Goal: Task Accomplishment & Management: Manage account settings

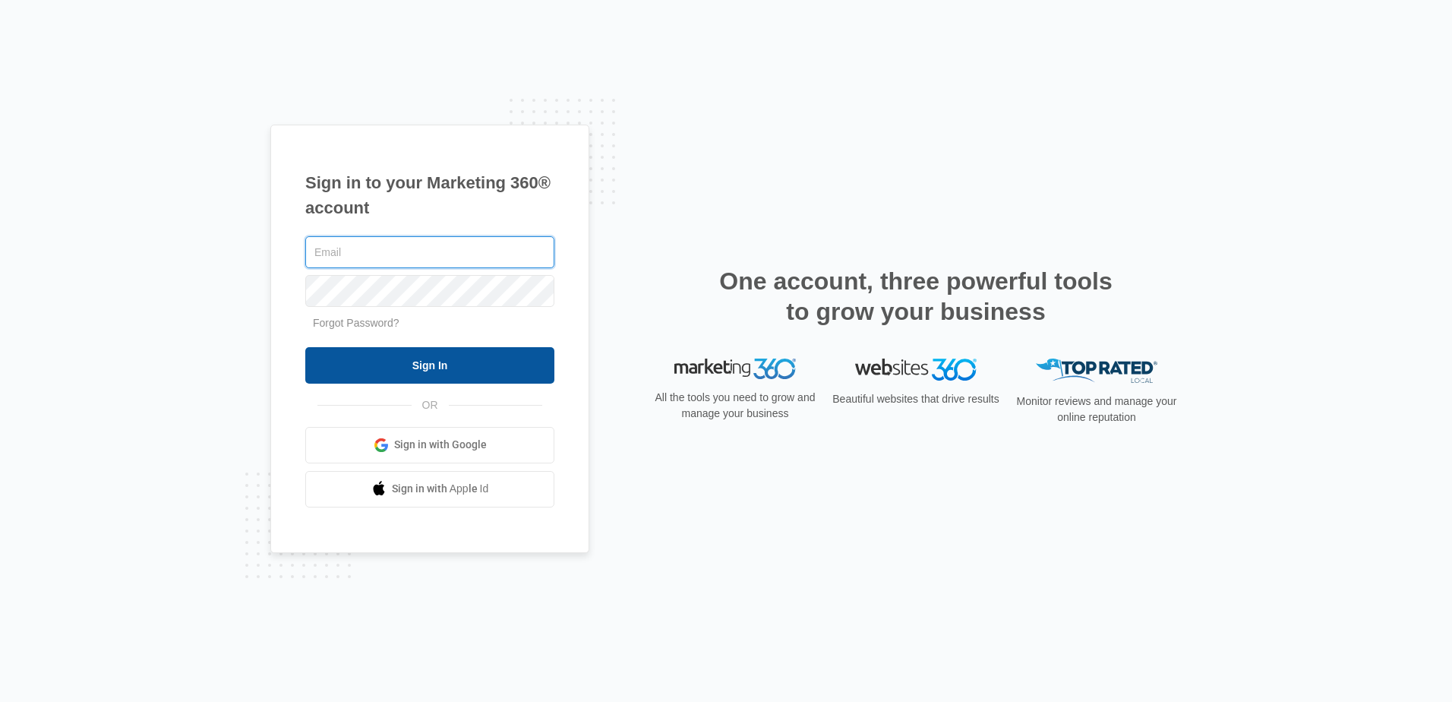
type input "[PERSON_NAME][EMAIL_ADDRESS][PERSON_NAME][DOMAIN_NAME]"
click at [484, 369] on input "Sign In" at bounding box center [429, 365] width 249 height 36
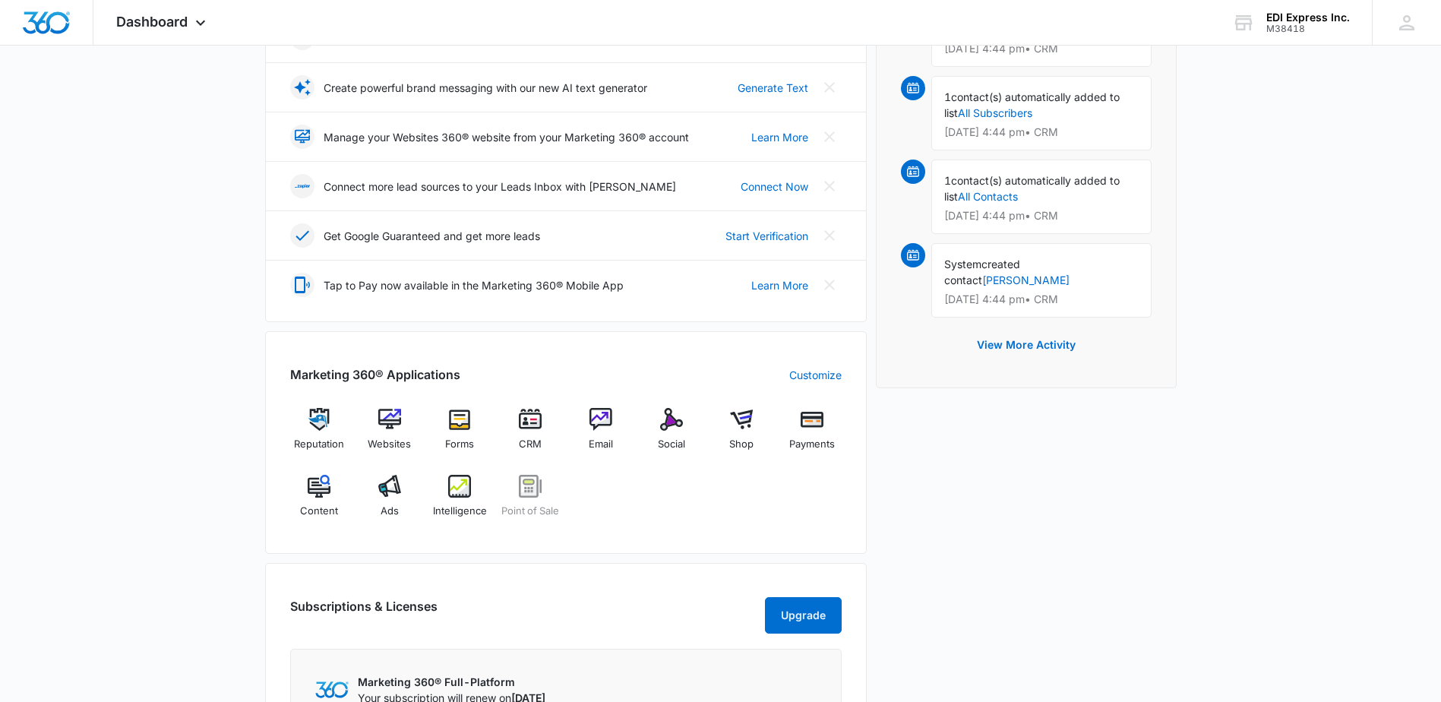
scroll to position [380, 0]
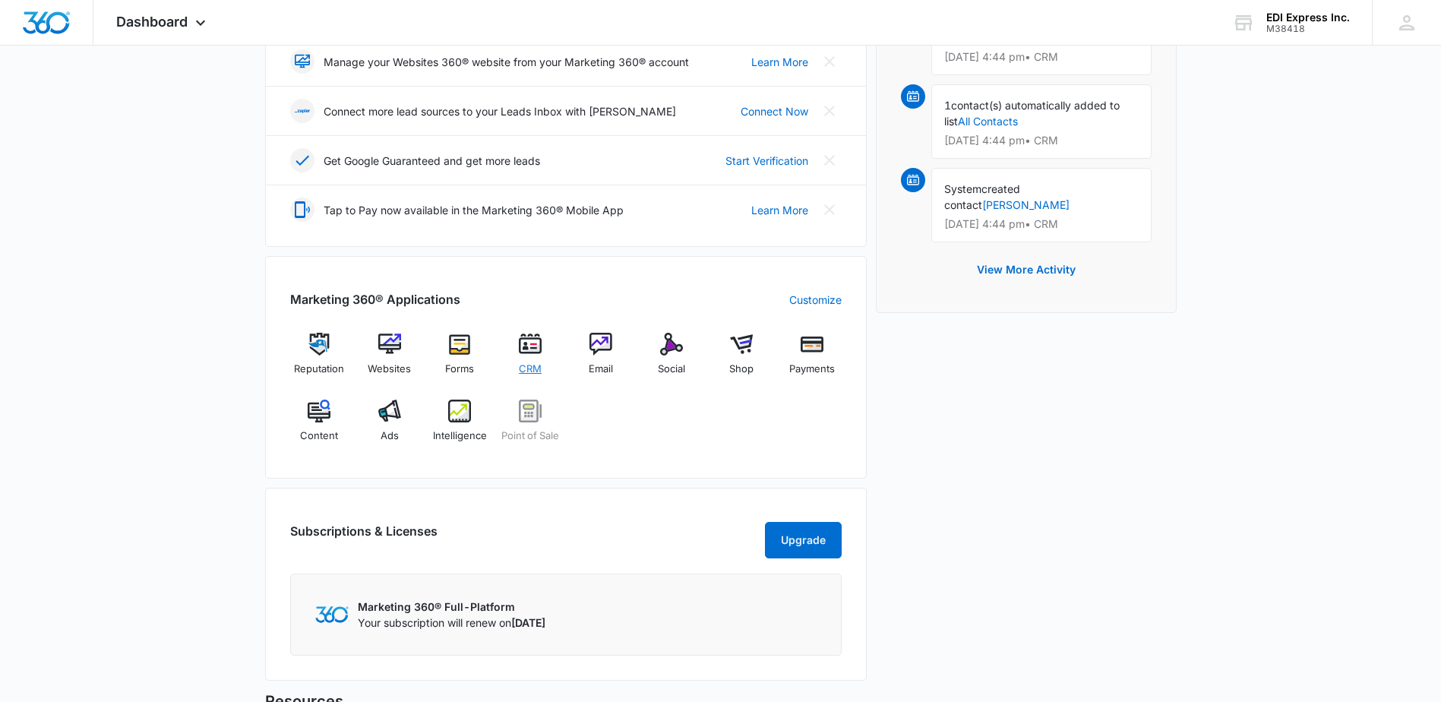
click at [522, 352] on img at bounding box center [530, 344] width 23 height 23
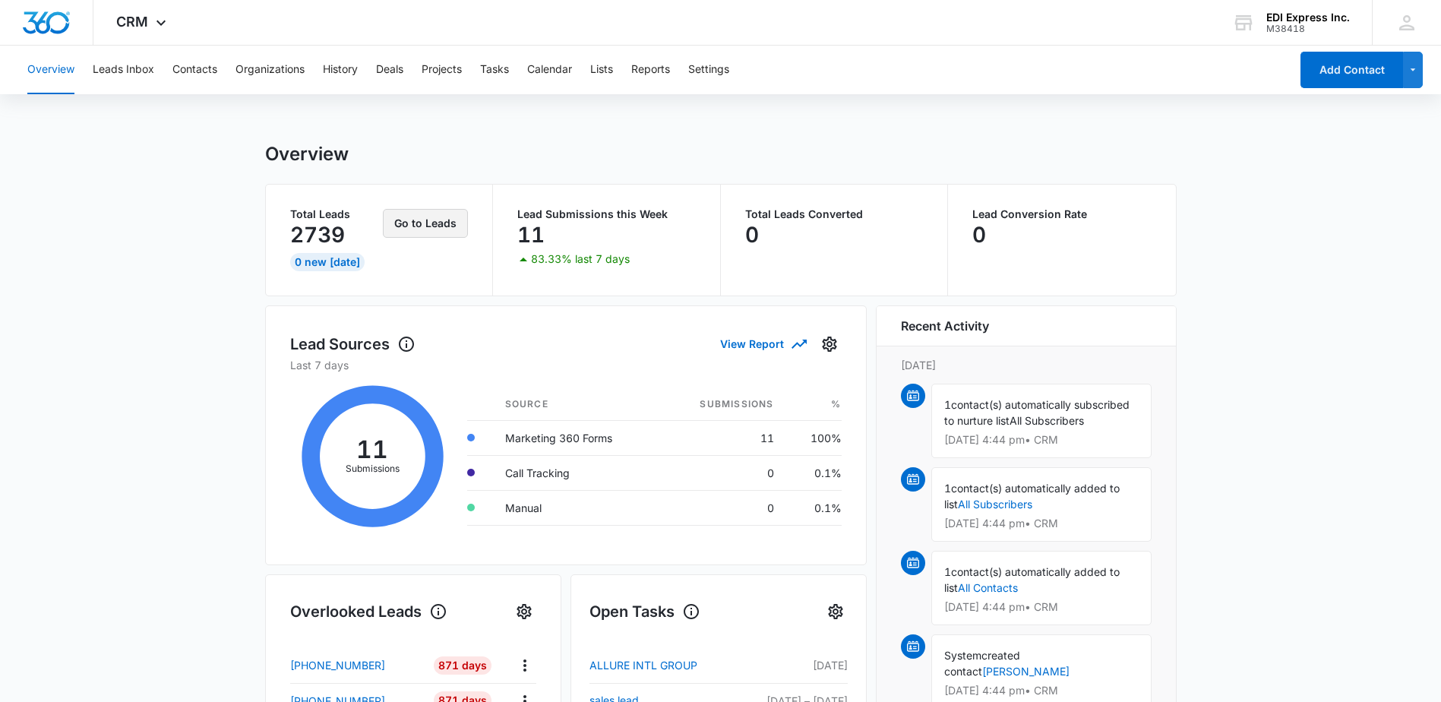
click at [418, 222] on button "Go to Leads" at bounding box center [425, 223] width 85 height 29
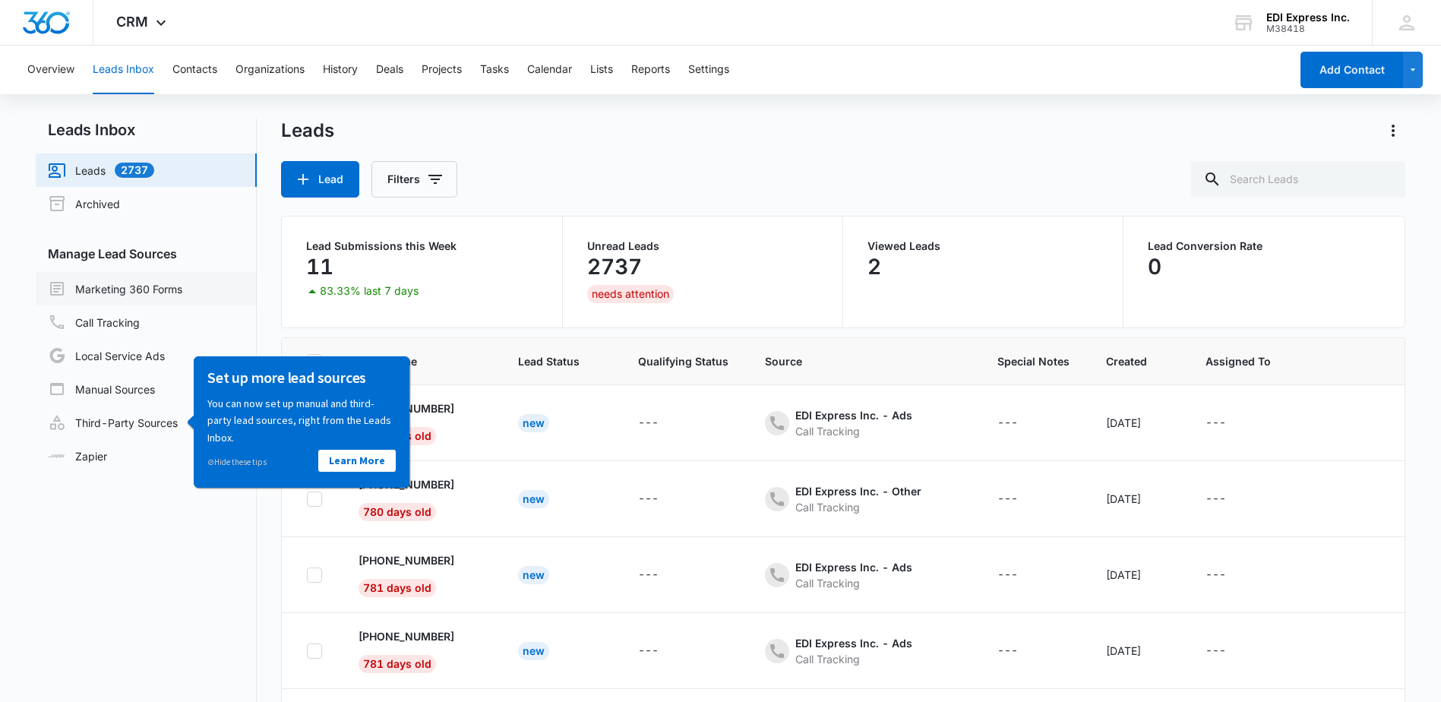
click at [107, 291] on link "Marketing 360 Forms" at bounding box center [115, 288] width 134 height 18
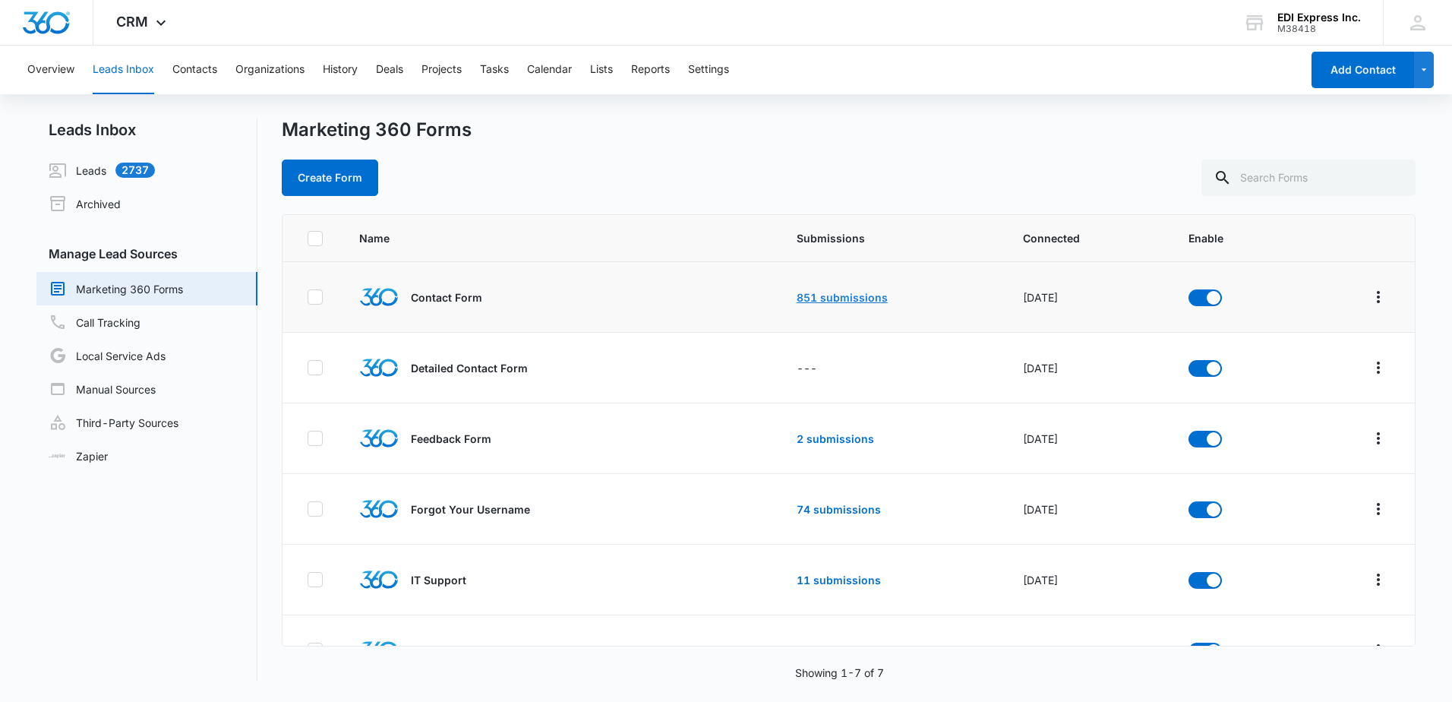
click at [821, 295] on link "851 submissions" at bounding box center [842, 297] width 91 height 13
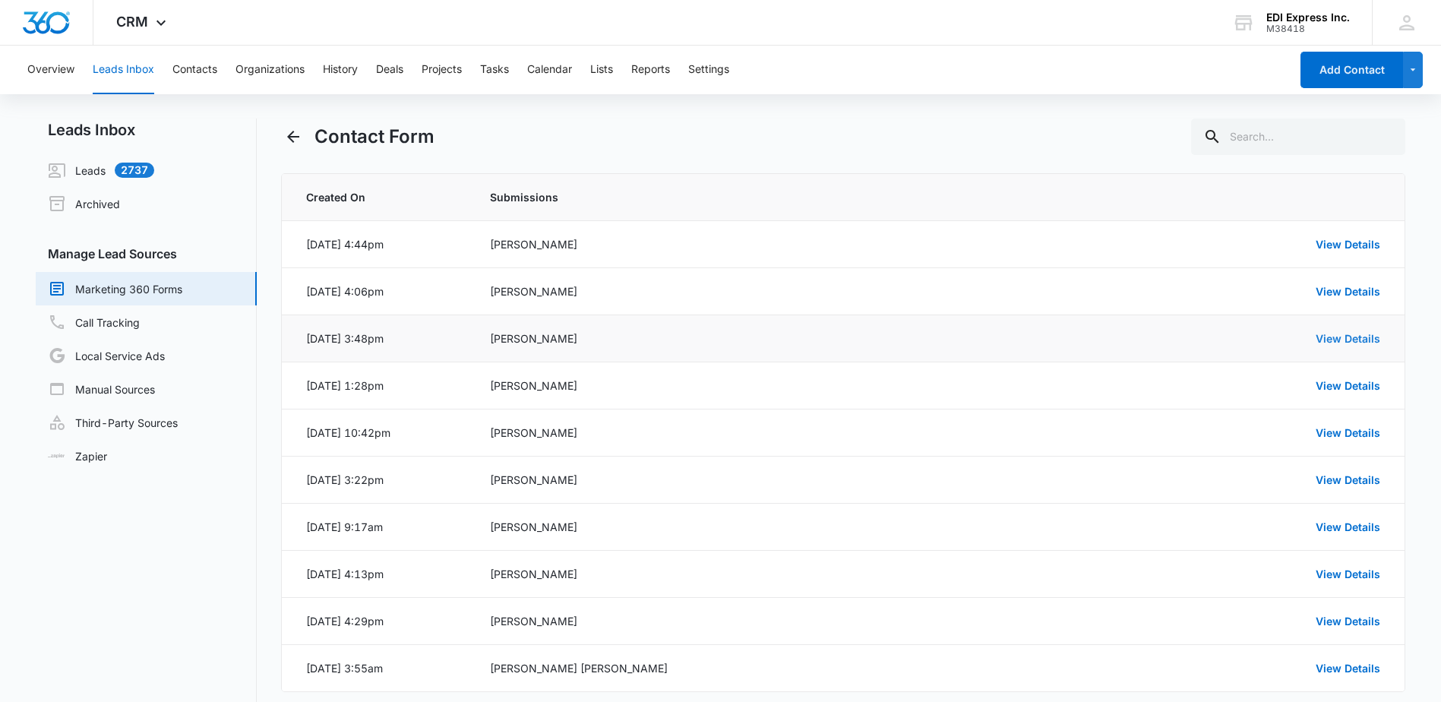
click at [1365, 340] on link "View Details" at bounding box center [1347, 338] width 65 height 13
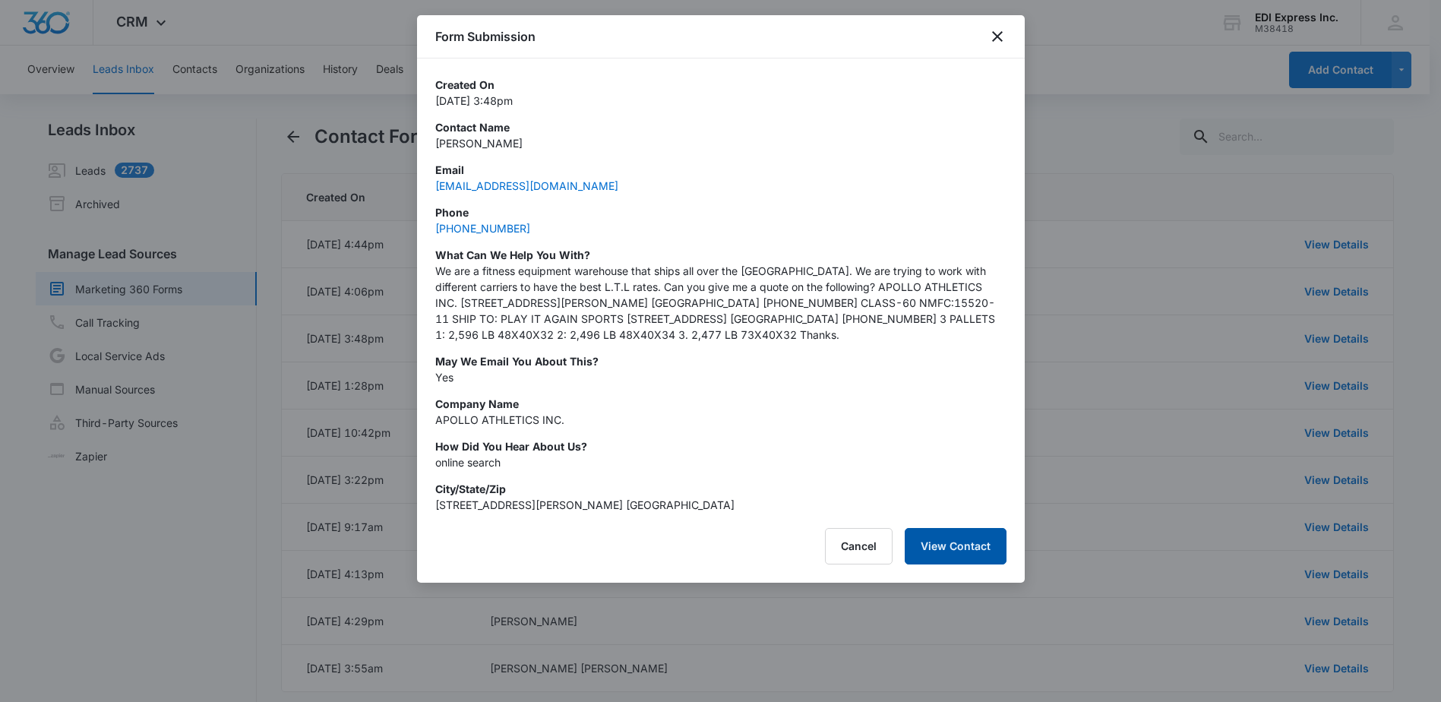
click at [953, 545] on button "View Contact" at bounding box center [955, 546] width 102 height 36
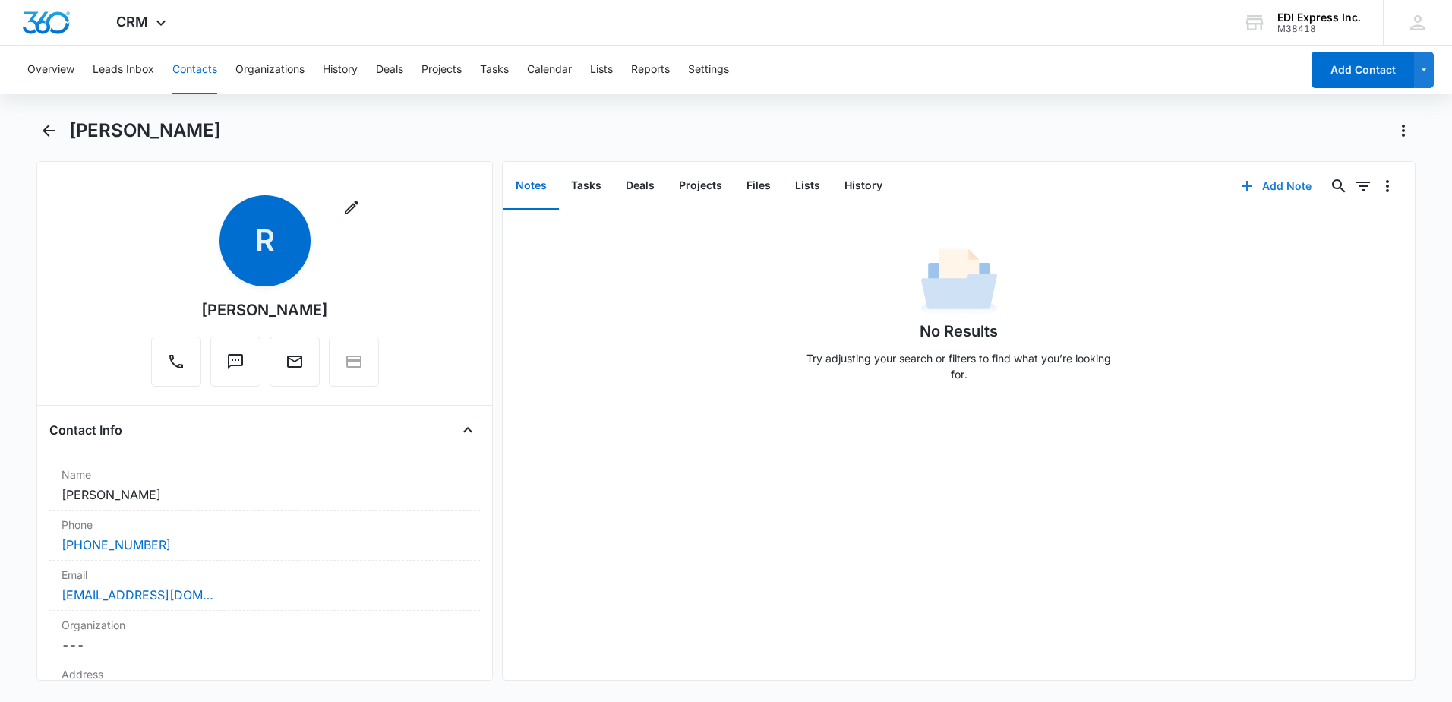
click at [1261, 182] on button "Add Note" at bounding box center [1276, 186] width 101 height 36
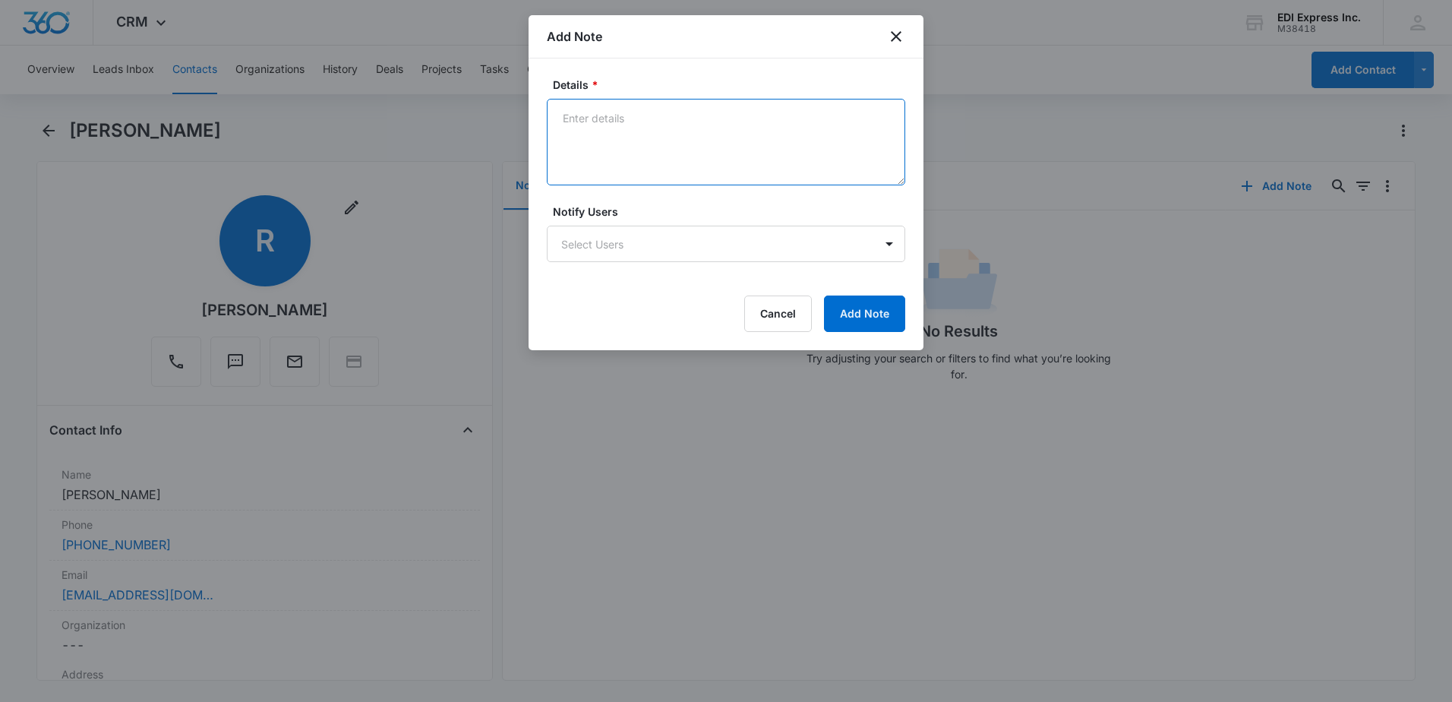
drag, startPoint x: 643, startPoint y: 125, endPoint x: 652, endPoint y: 117, distance: 12.4
click at [648, 122] on textarea "Details *" at bounding box center [726, 142] width 358 height 87
type textarea "Assigned to [PERSON_NAME]"
click at [876, 317] on button "Add Note" at bounding box center [864, 313] width 81 height 36
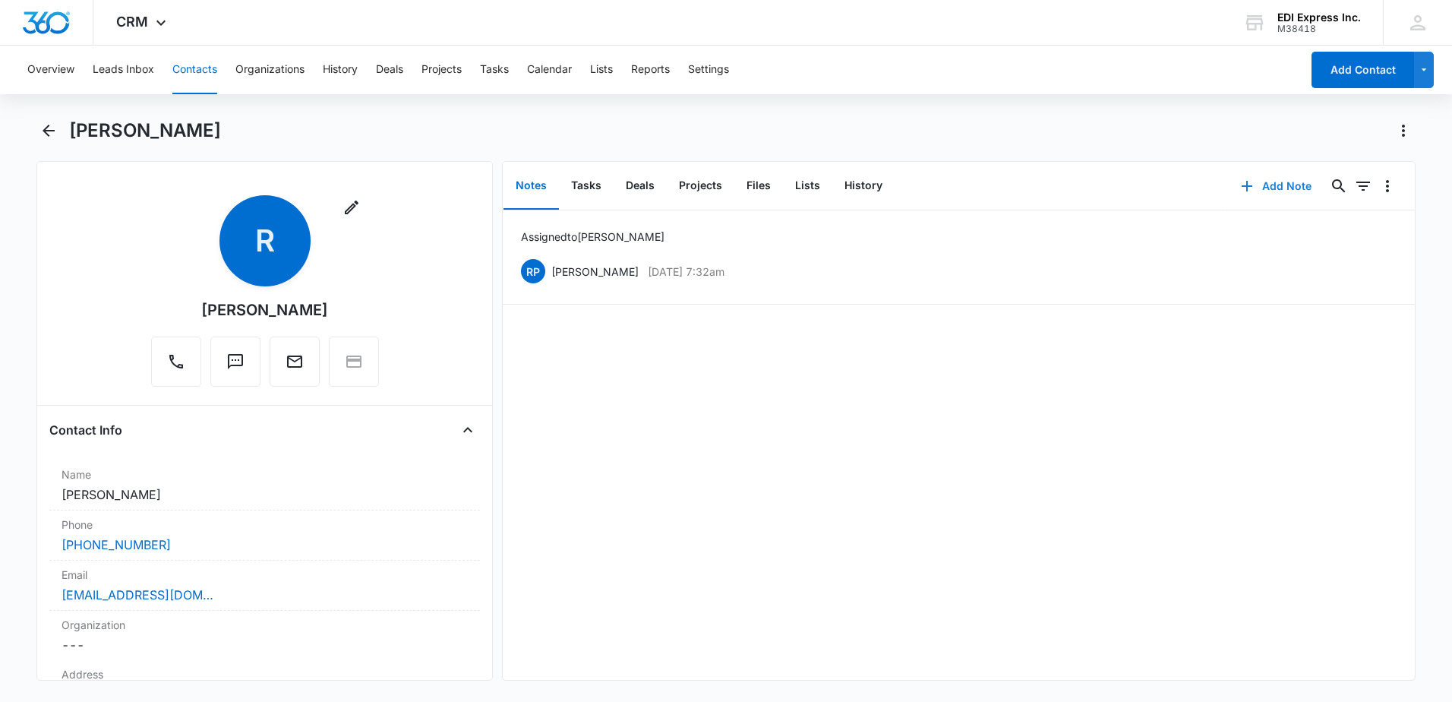
click at [1226, 168] on button "Add Note" at bounding box center [1276, 186] width 101 height 36
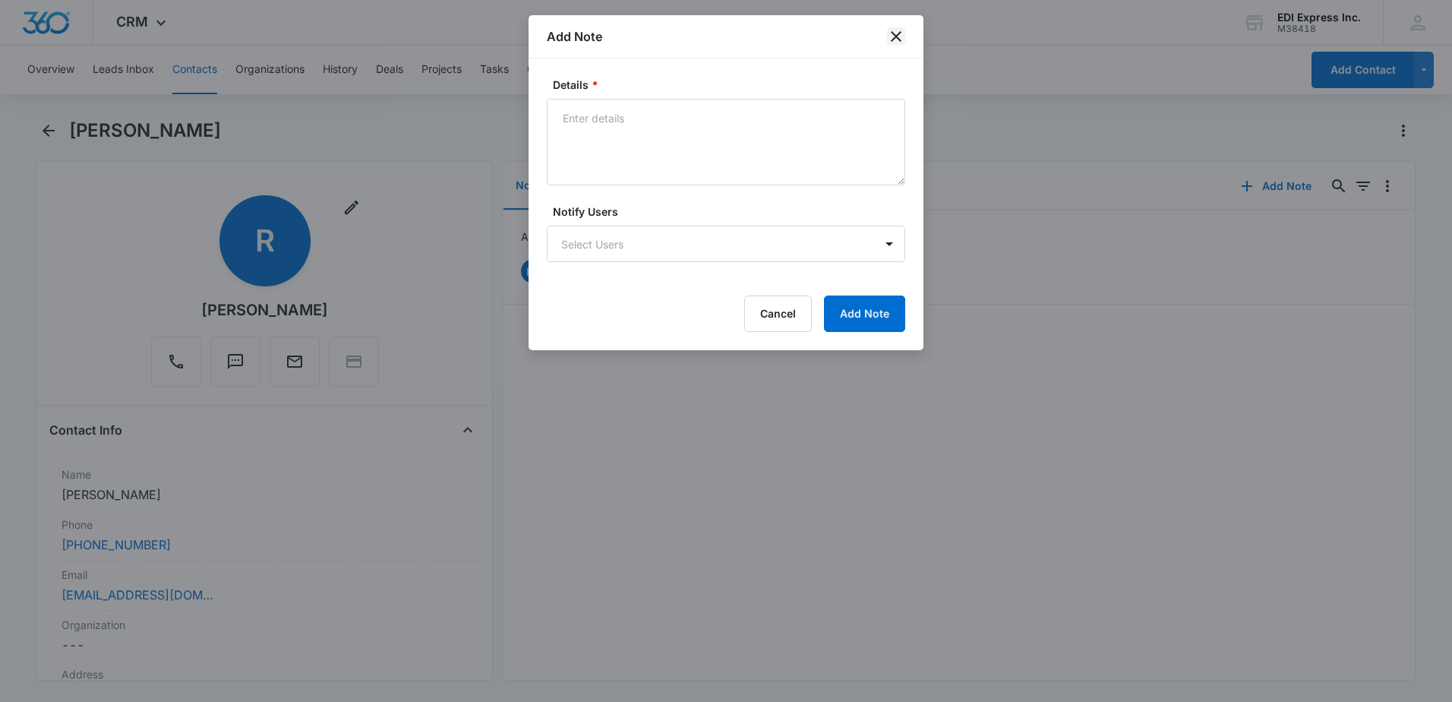
click at [901, 30] on icon "close" at bounding box center [896, 36] width 18 height 18
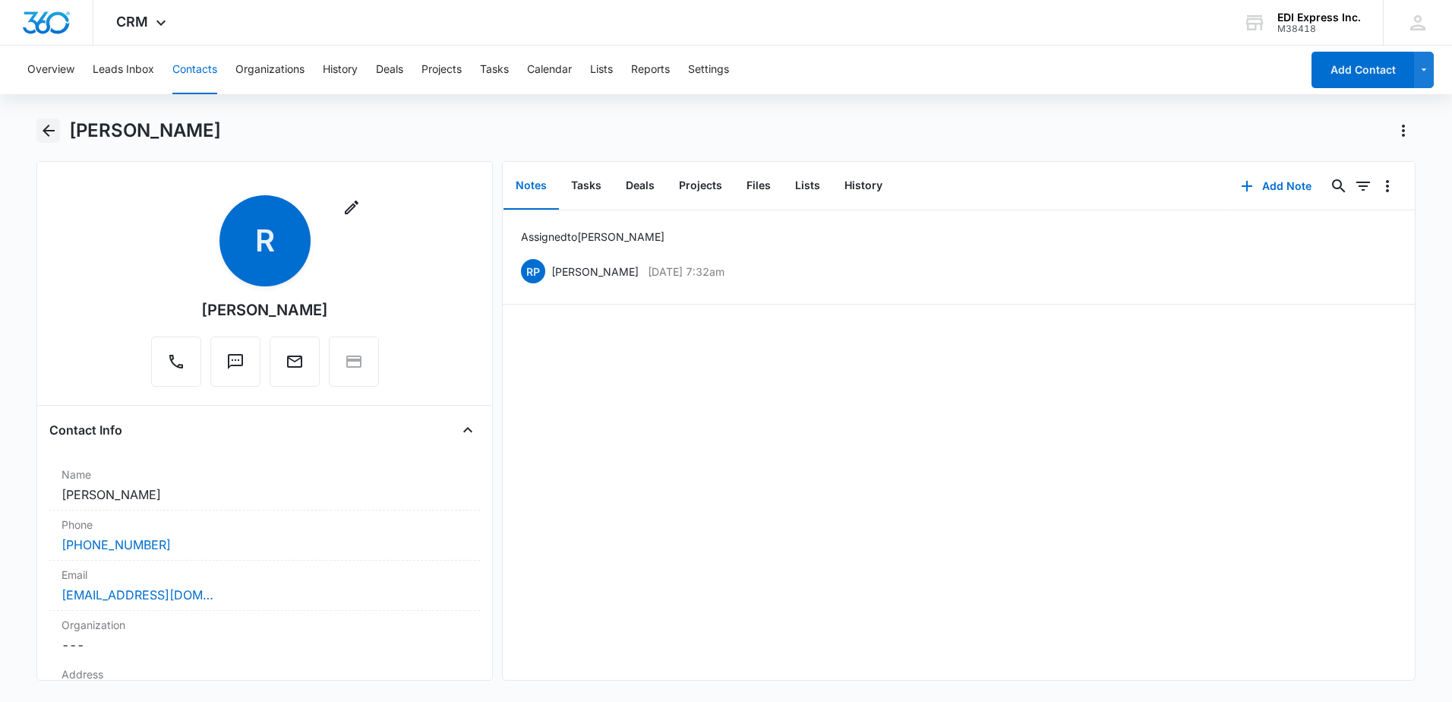
click at [48, 133] on icon "Back" at bounding box center [48, 131] width 18 height 18
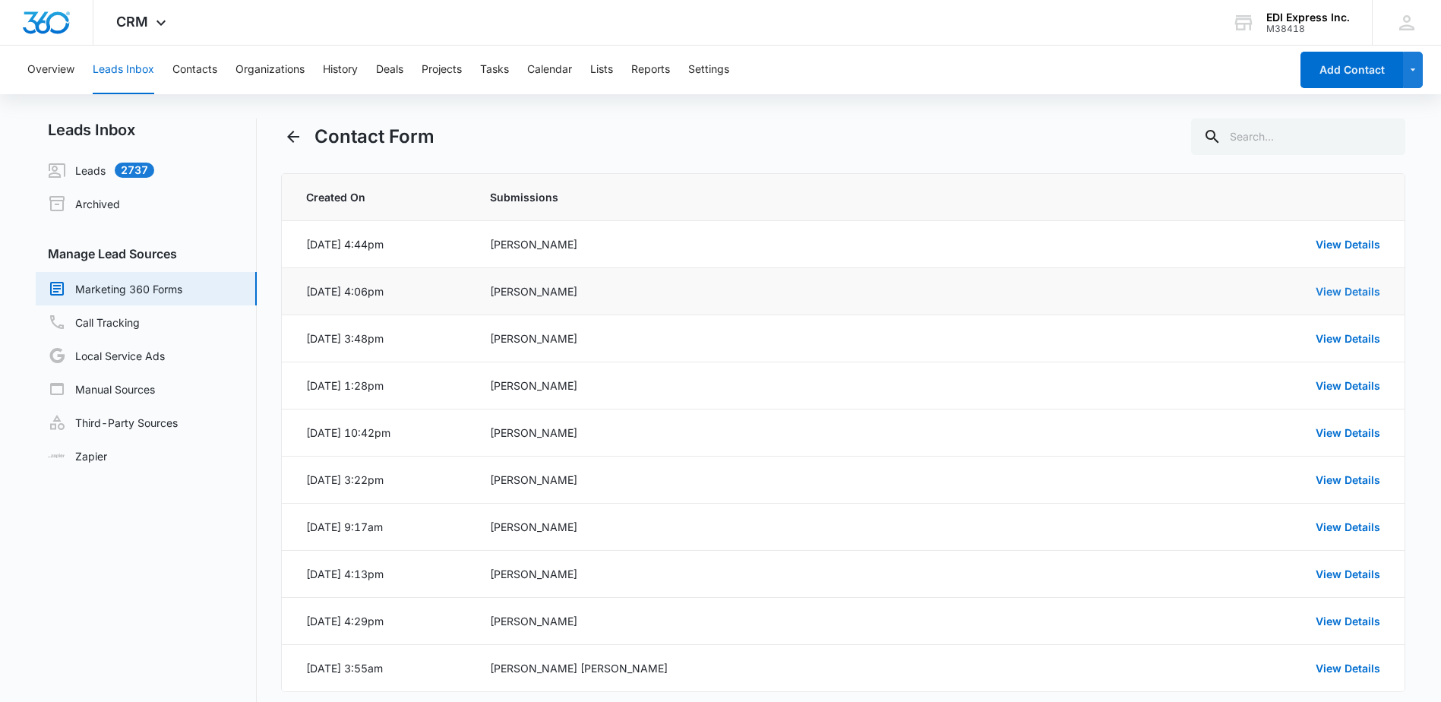
click at [1326, 289] on link "View Details" at bounding box center [1347, 291] width 65 height 13
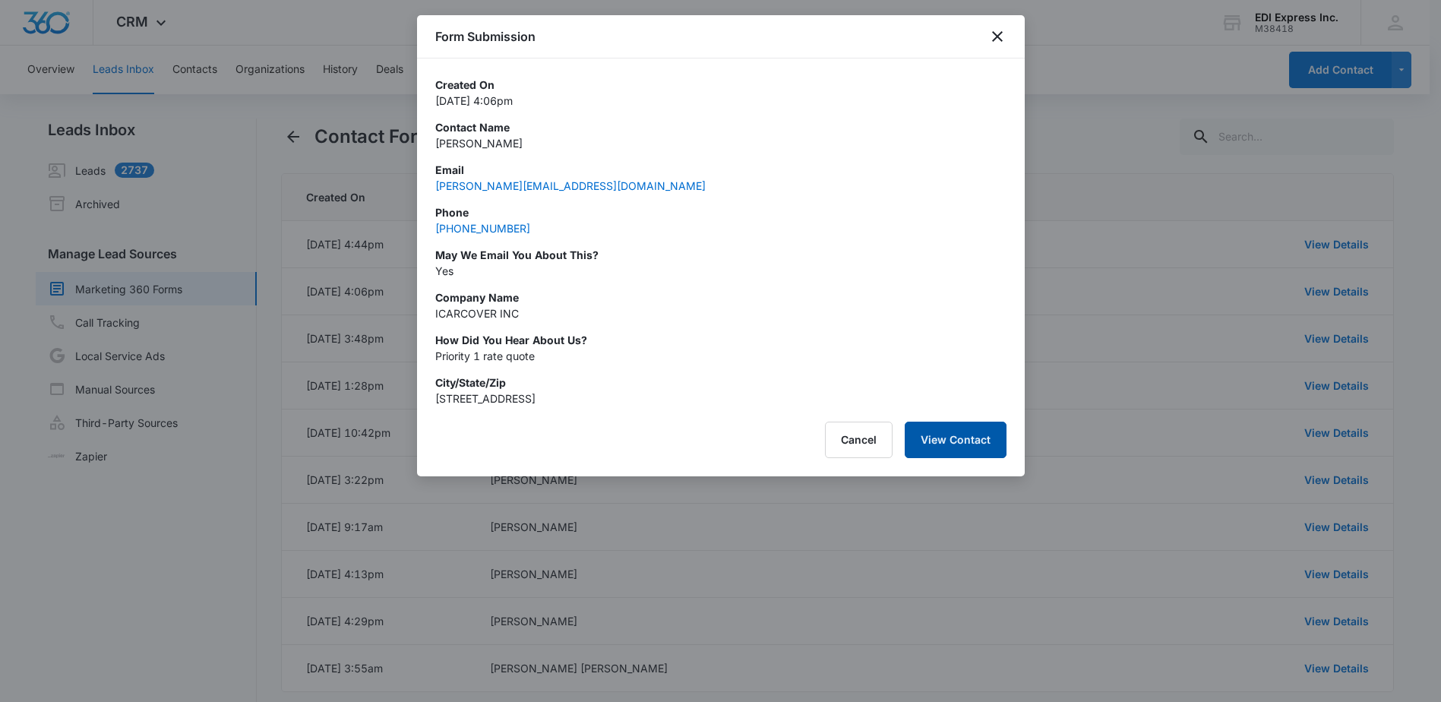
click at [968, 434] on button "View Contact" at bounding box center [955, 439] width 102 height 36
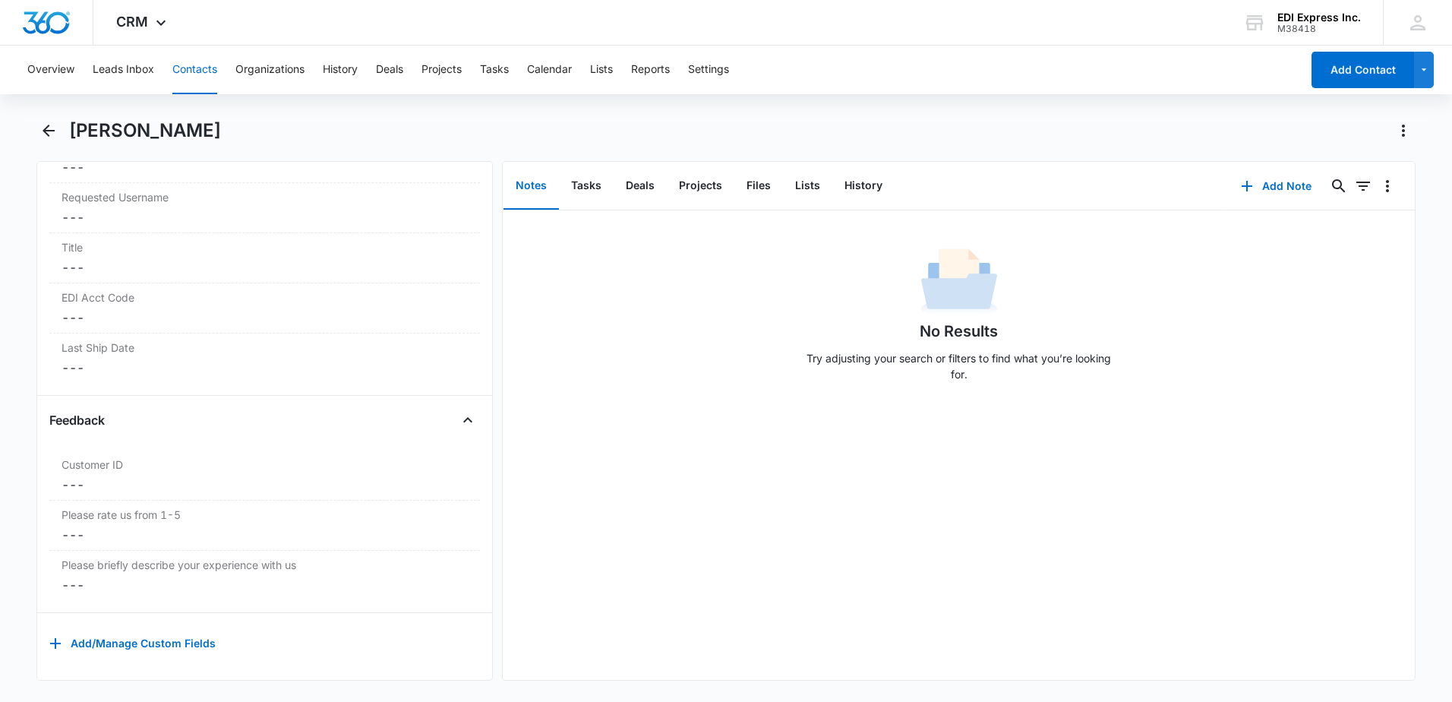
scroll to position [2117, 0]
click at [163, 309] on dd "Cancel Save Changes ---" at bounding box center [265, 317] width 406 height 18
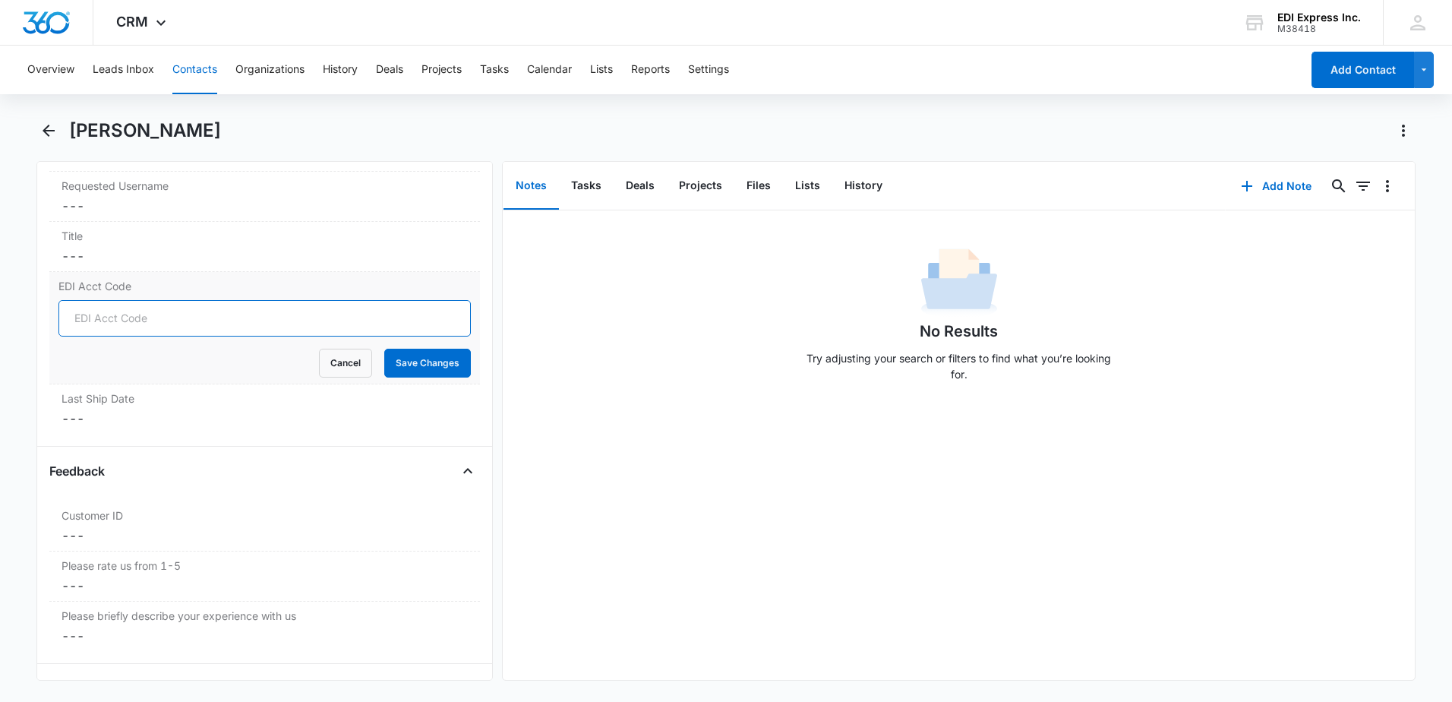
click at [162, 315] on input "EDI Acct Code" at bounding box center [264, 318] width 412 height 36
type input "187209"
click at [427, 370] on button "Save Changes" at bounding box center [427, 363] width 87 height 29
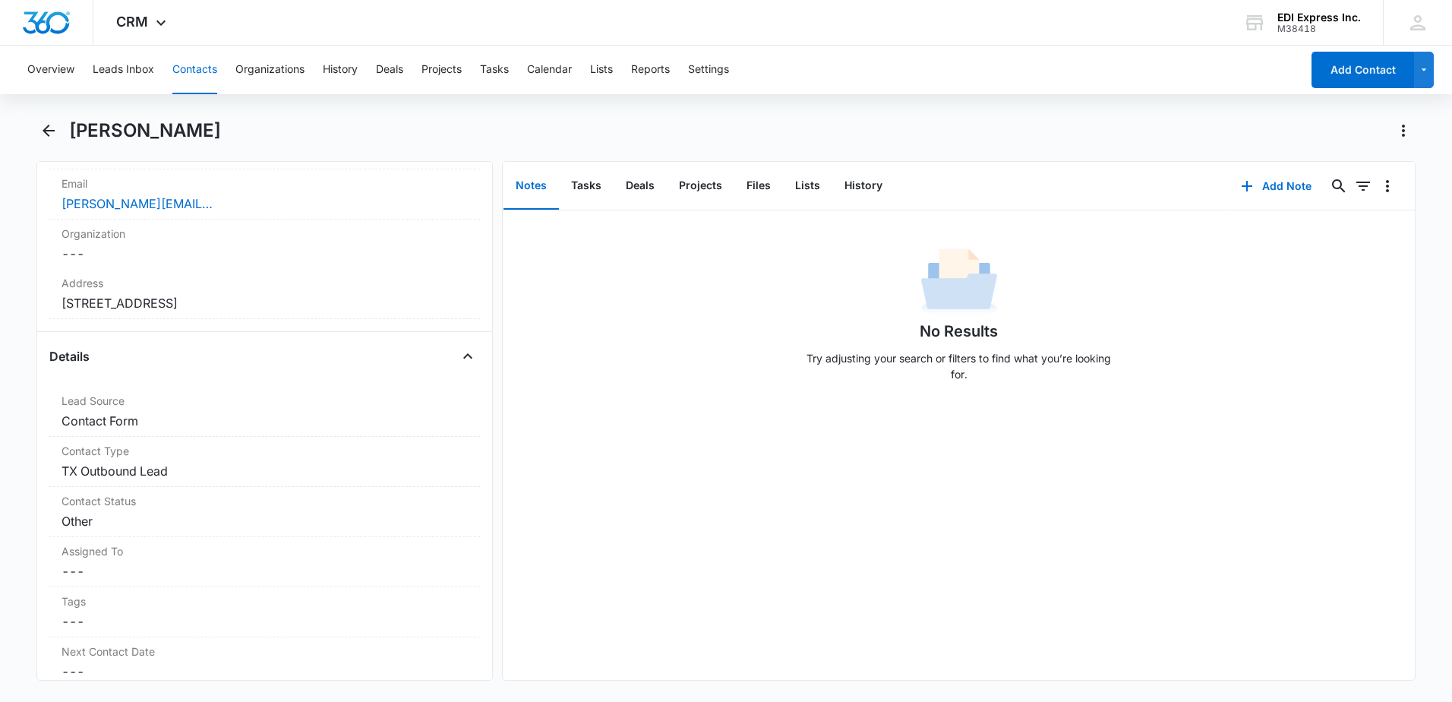
scroll to position [447, 0]
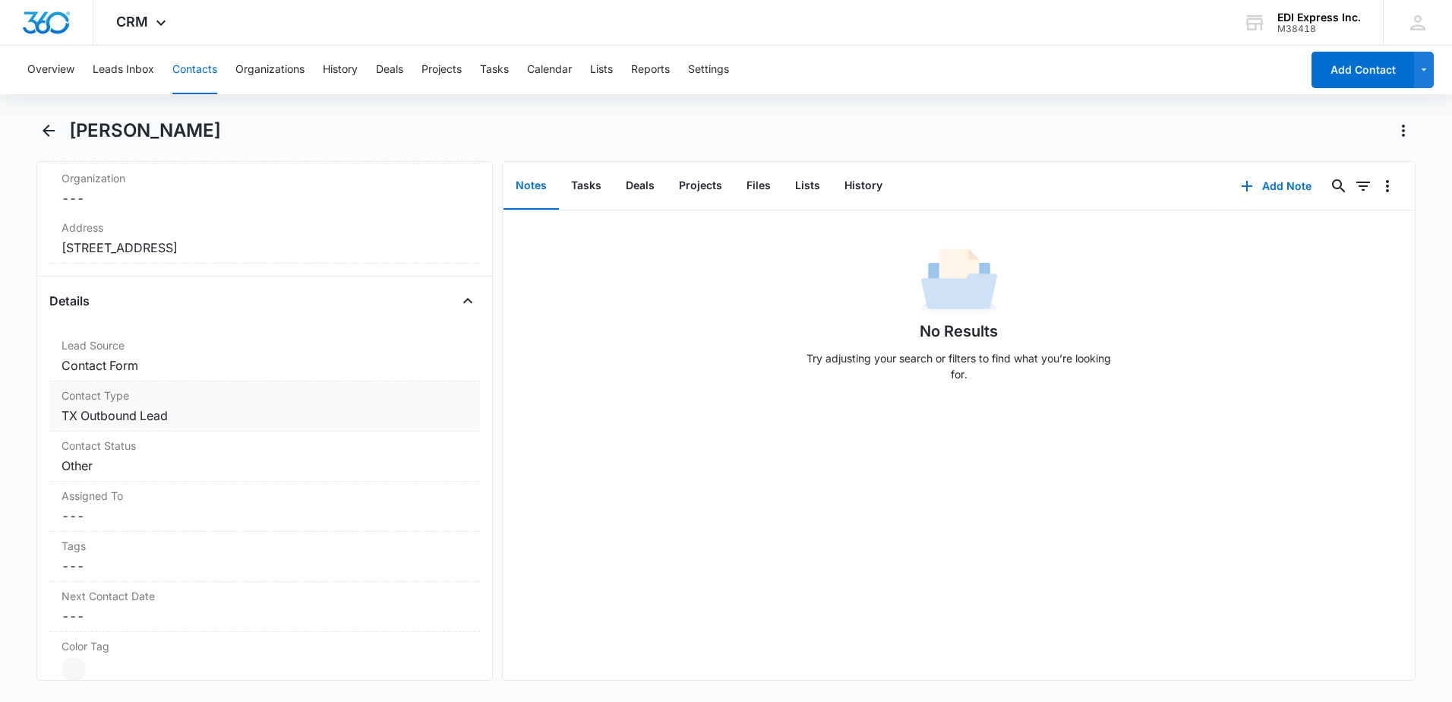
click at [172, 419] on dd "Cancel Save Changes TX Outbound Lead" at bounding box center [265, 415] width 406 height 18
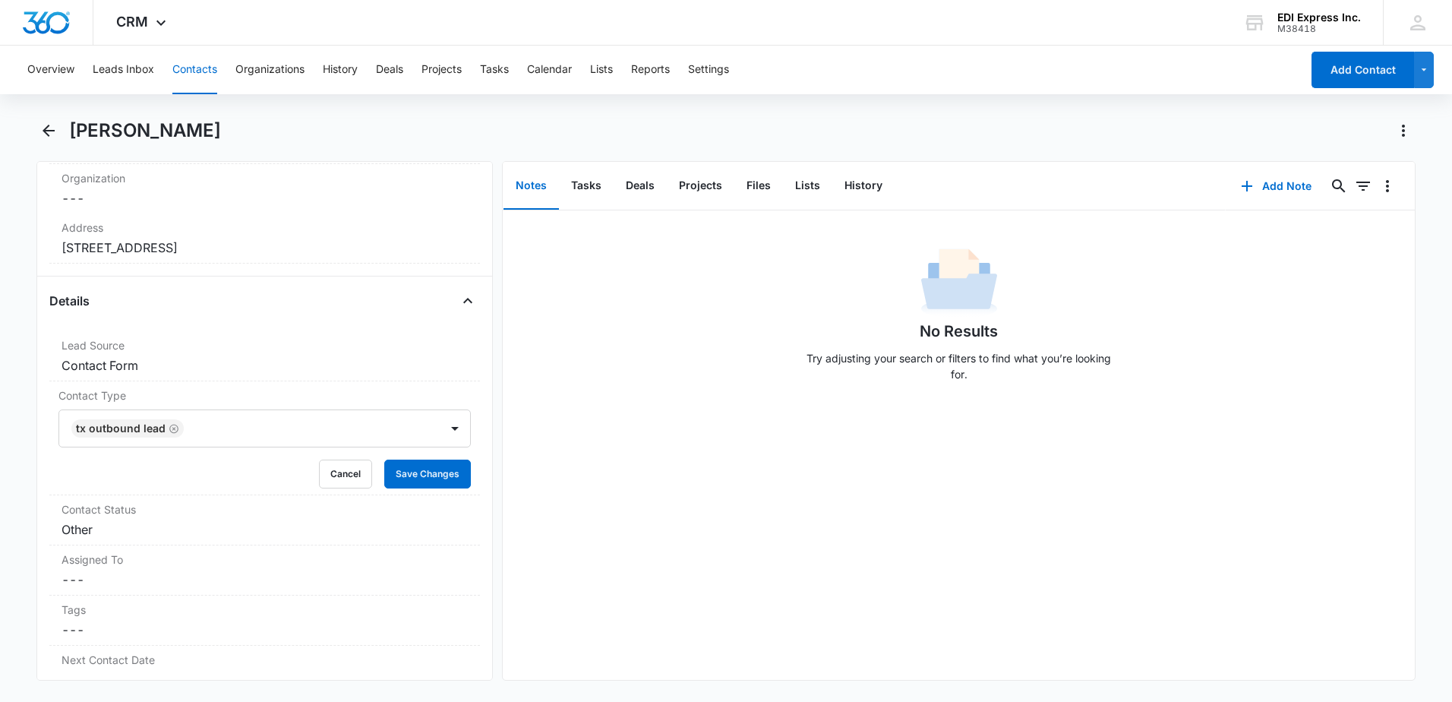
click at [172, 429] on icon "Remove TX Outbound Lead" at bounding box center [173, 428] width 9 height 9
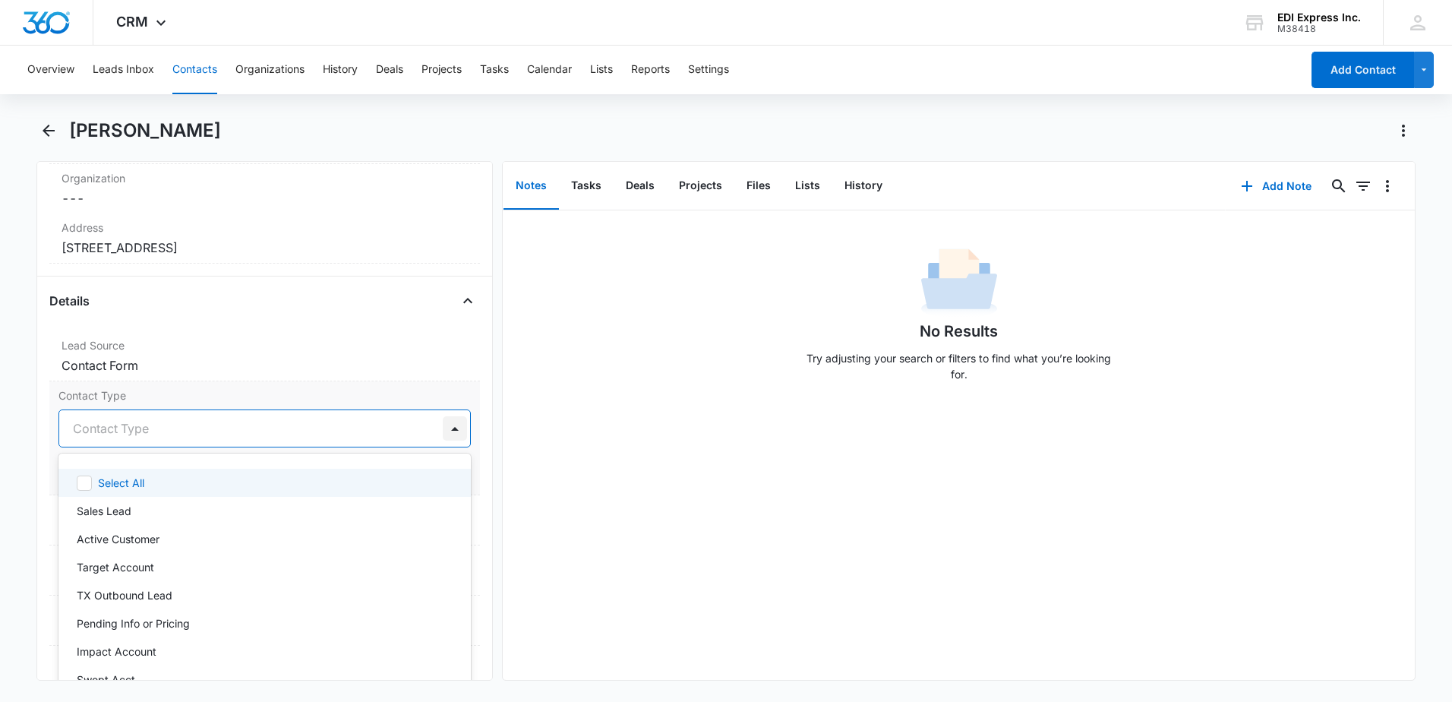
click at [445, 425] on div at bounding box center [455, 428] width 24 height 24
drag, startPoint x: 167, startPoint y: 564, endPoint x: 157, endPoint y: 513, distance: 52.6
click at [157, 513] on div "Select All Sales Lead Active Customer Target Account TX Outbound Lead Pending I…" at bounding box center [264, 587] width 412 height 242
click at [157, 513] on div "Sales Lead" at bounding box center [263, 511] width 373 height 16
click at [367, 428] on div at bounding box center [285, 428] width 269 height 21
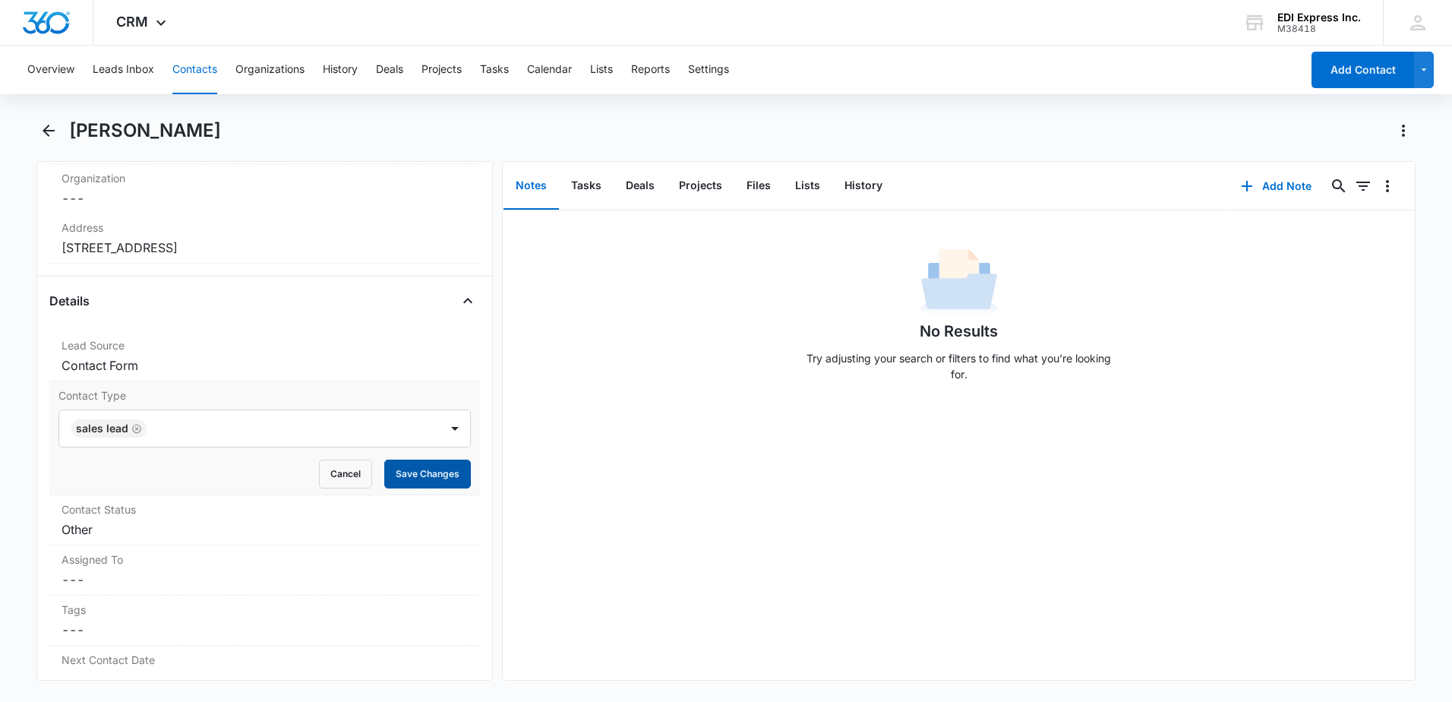
click at [424, 468] on button "Save Changes" at bounding box center [427, 473] width 87 height 29
drag, startPoint x: 166, startPoint y: 567, endPoint x: 166, endPoint y: 579, distance: 12.9
click at [166, 579] on div "Assigned To Cancel Save Changes ---" at bounding box center [264, 570] width 431 height 50
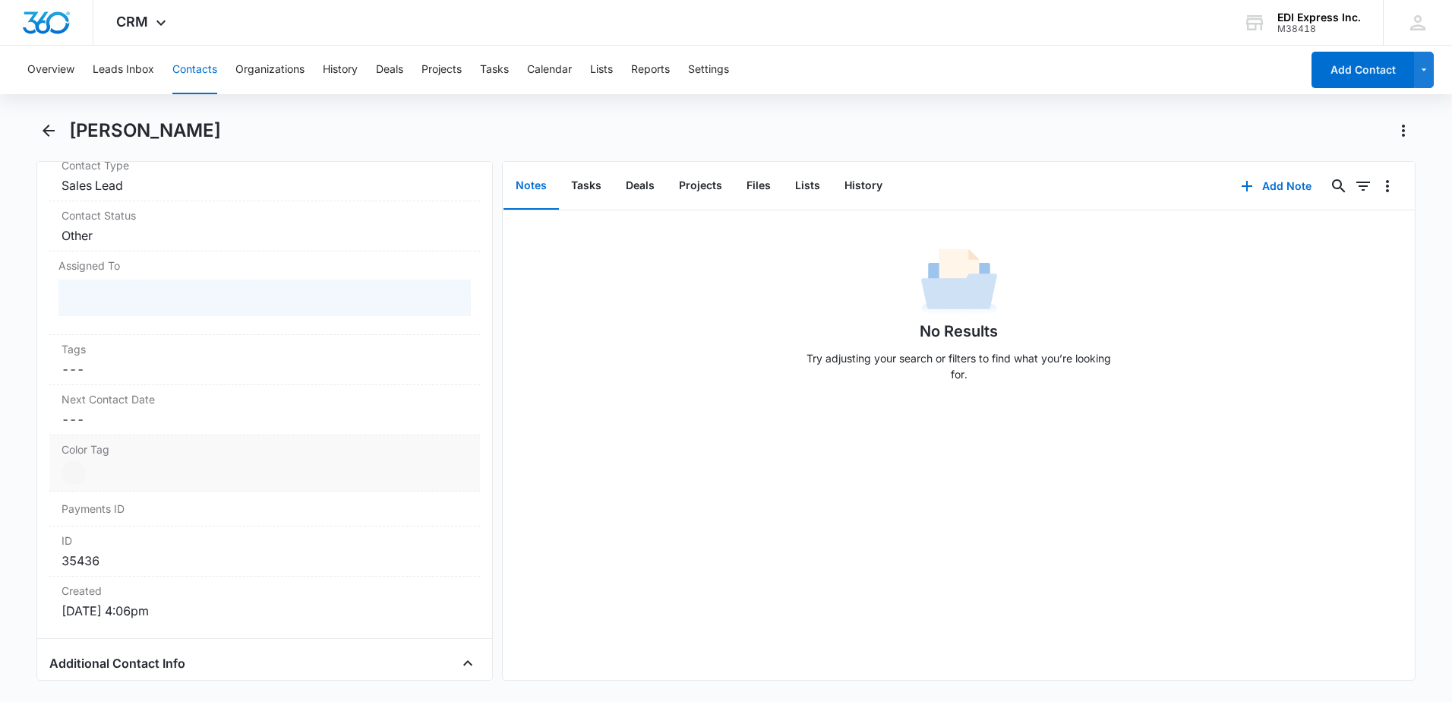
scroll to position [729, 0]
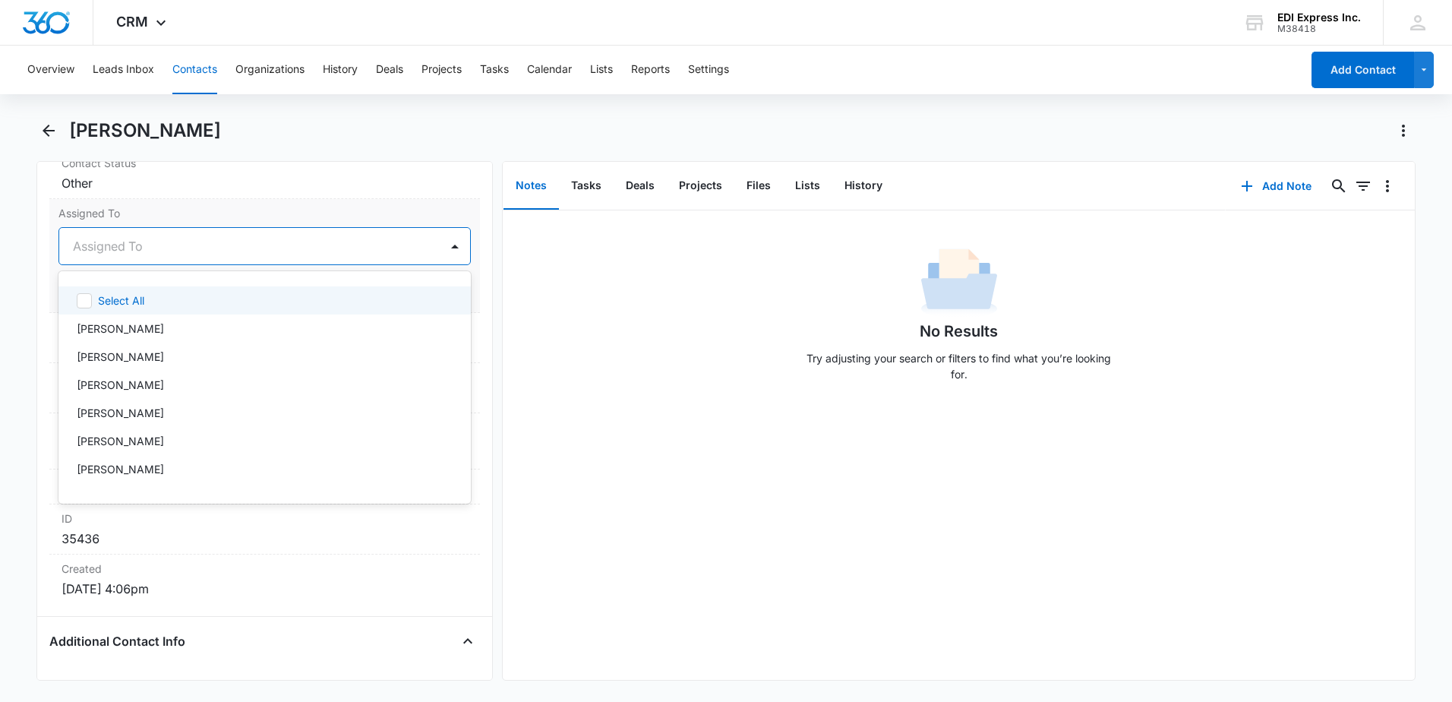
click at [219, 252] on div at bounding box center [246, 245] width 347 height 21
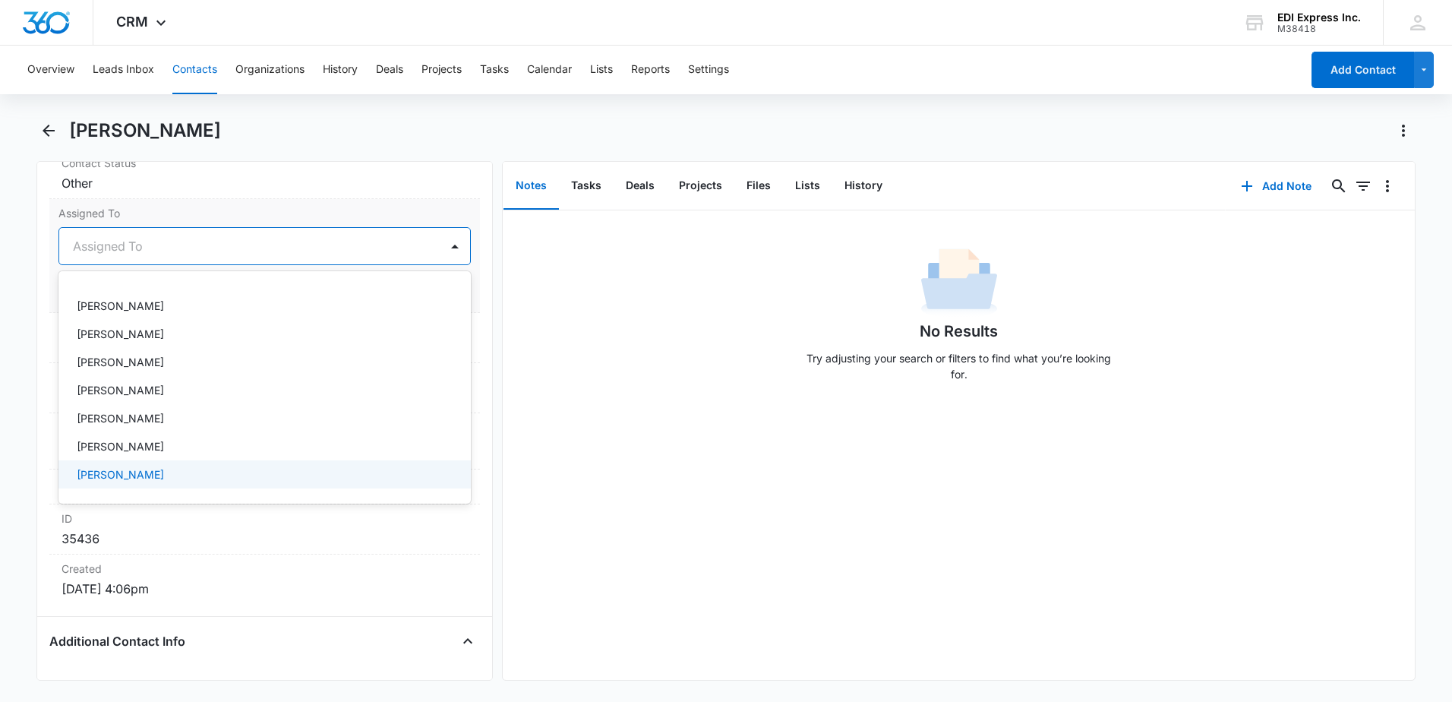
scroll to position [312, 0]
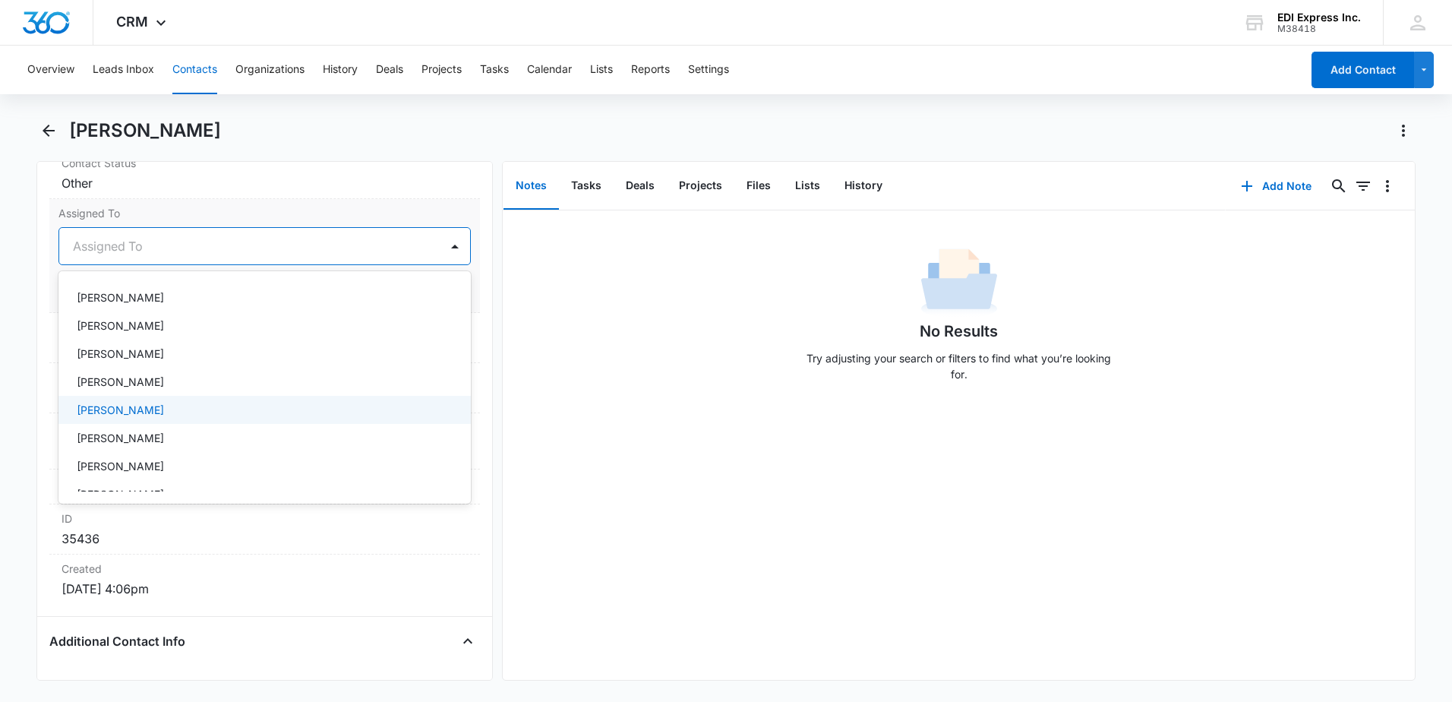
click at [145, 409] on p "[PERSON_NAME]" at bounding box center [120, 410] width 87 height 16
click at [236, 407] on div "[PERSON_NAME]" at bounding box center [263, 411] width 373 height 18
click at [213, 412] on div "[PERSON_NAME]" at bounding box center [263, 410] width 373 height 16
click at [337, 250] on div at bounding box center [299, 245] width 242 height 21
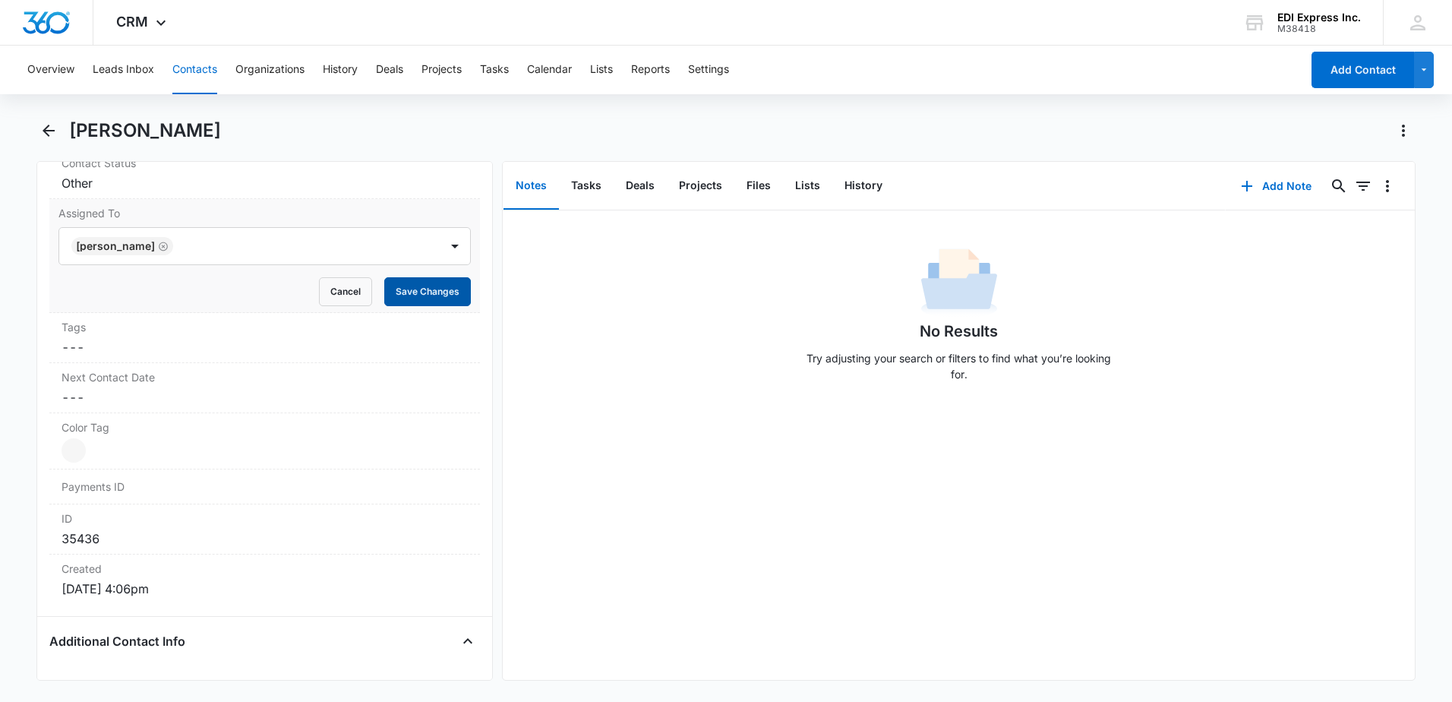
click at [421, 291] on button "Save Changes" at bounding box center [427, 291] width 87 height 29
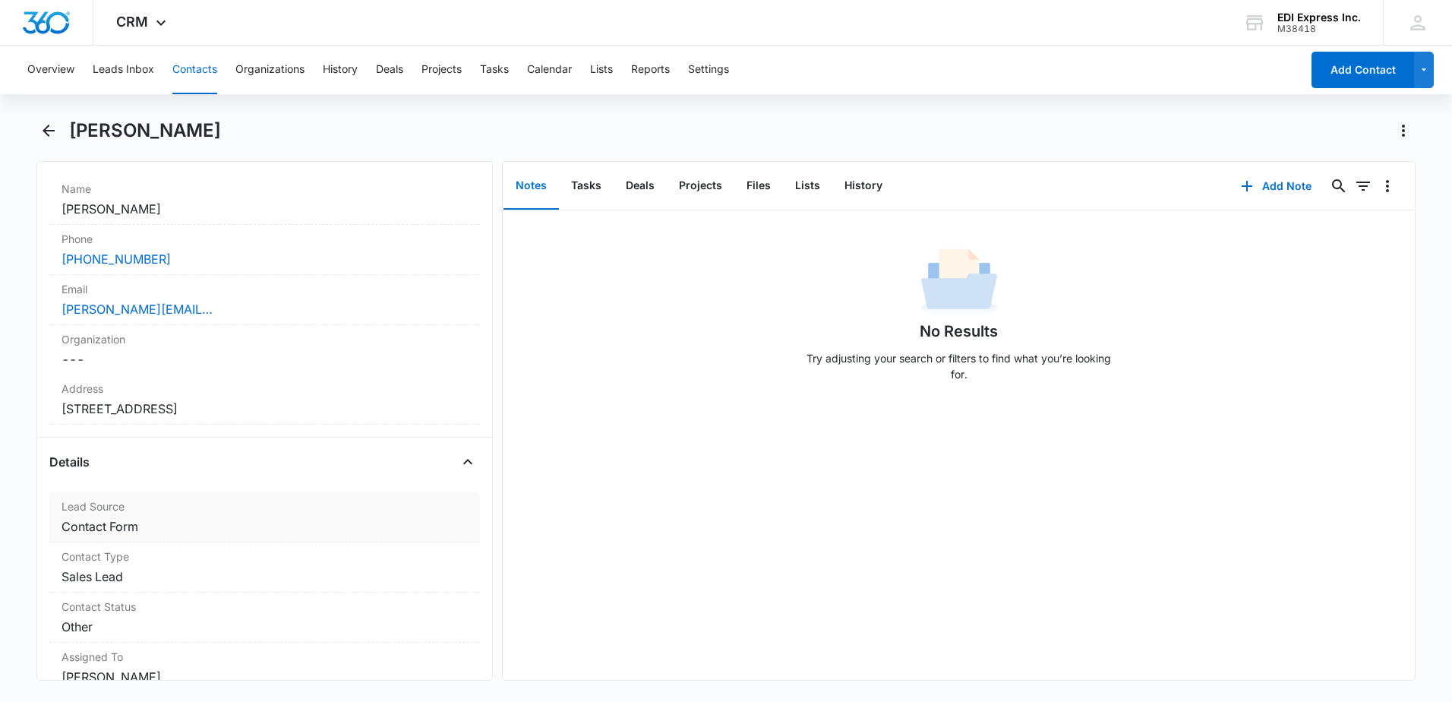
scroll to position [0, 0]
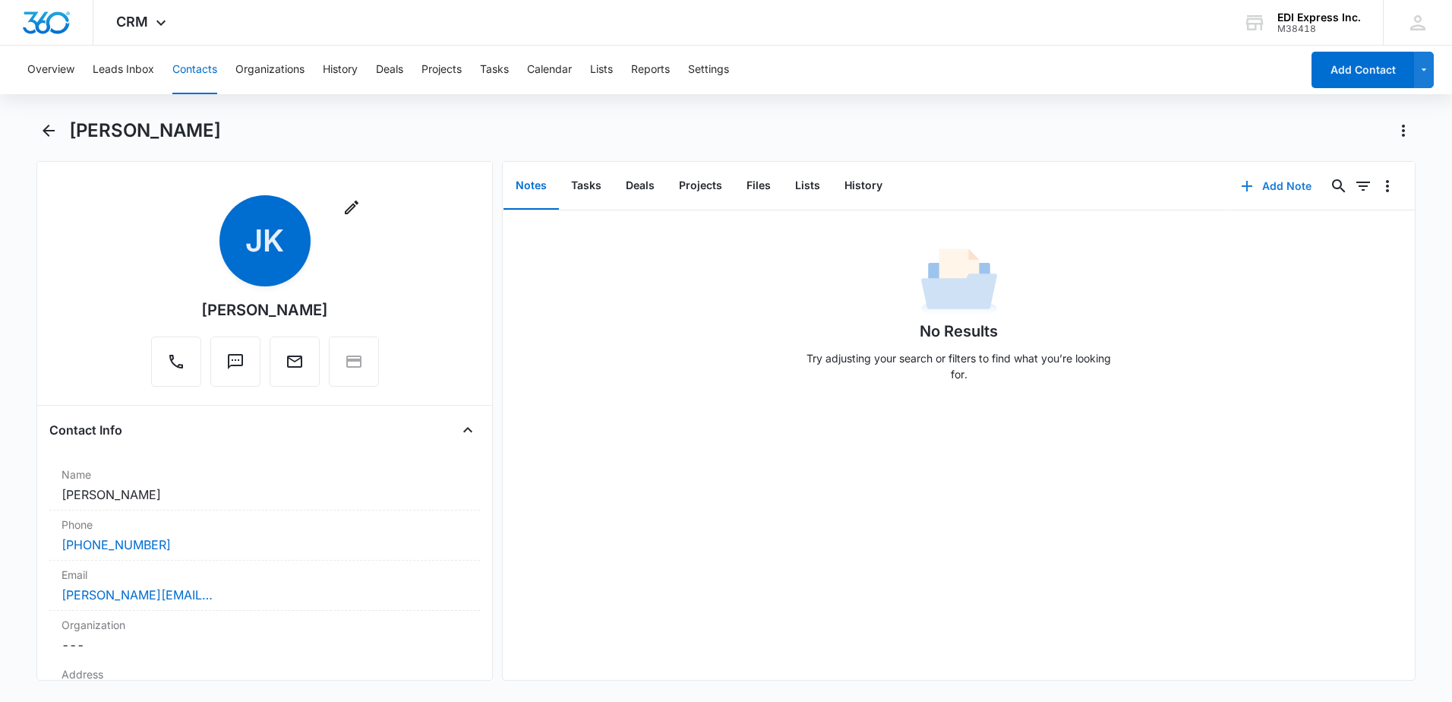
click at [1283, 182] on button "Add Note" at bounding box center [1276, 186] width 101 height 36
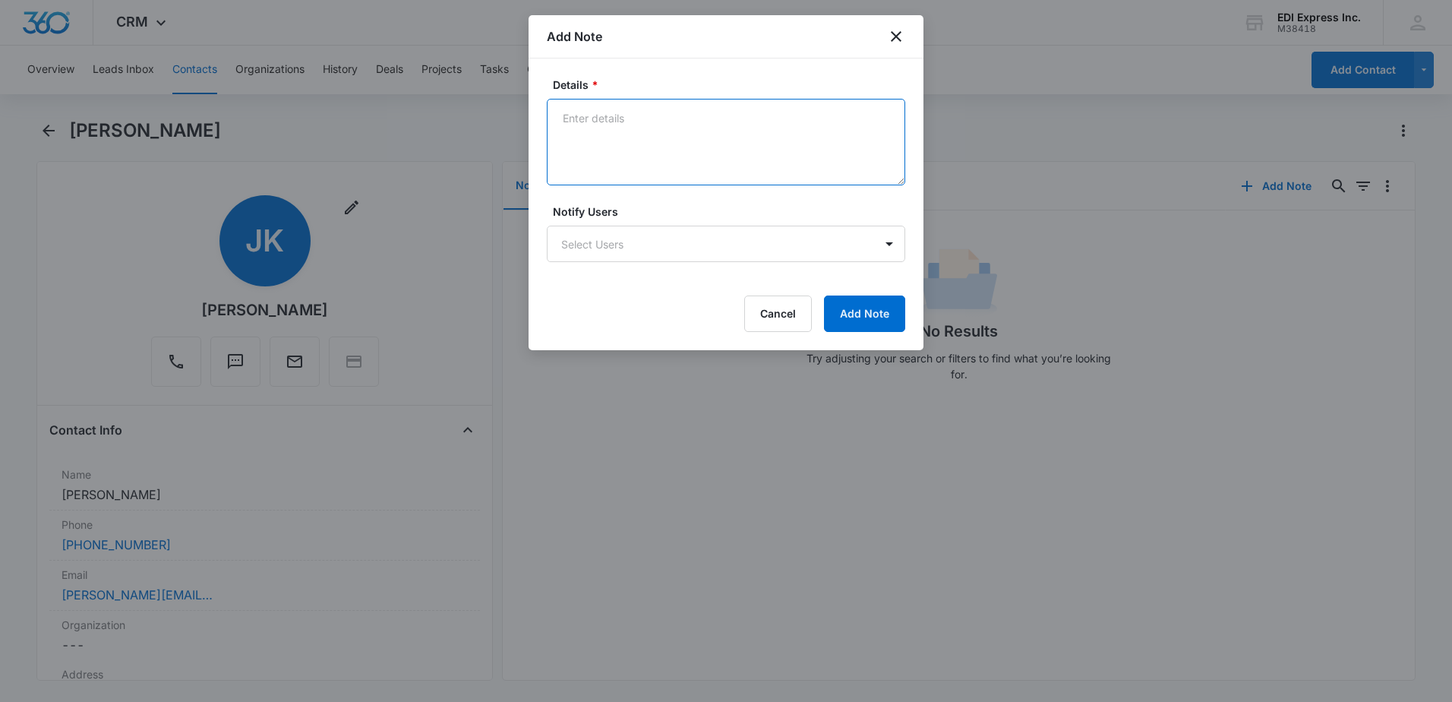
click at [635, 116] on textarea "Details *" at bounding box center [726, 142] width 358 height 87
type textarea "Assigned to [PERSON_NAME]"
click at [869, 315] on button "Add Note" at bounding box center [864, 313] width 81 height 36
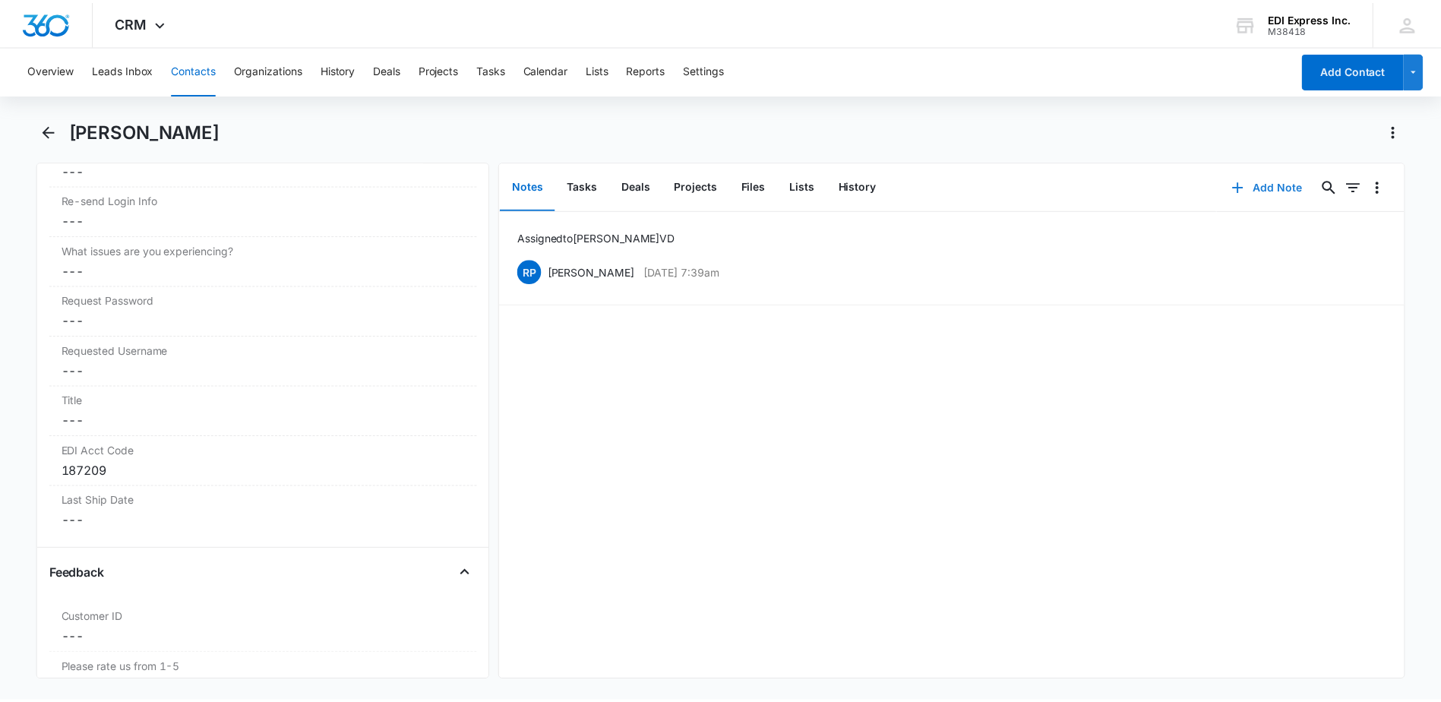
scroll to position [2117, 0]
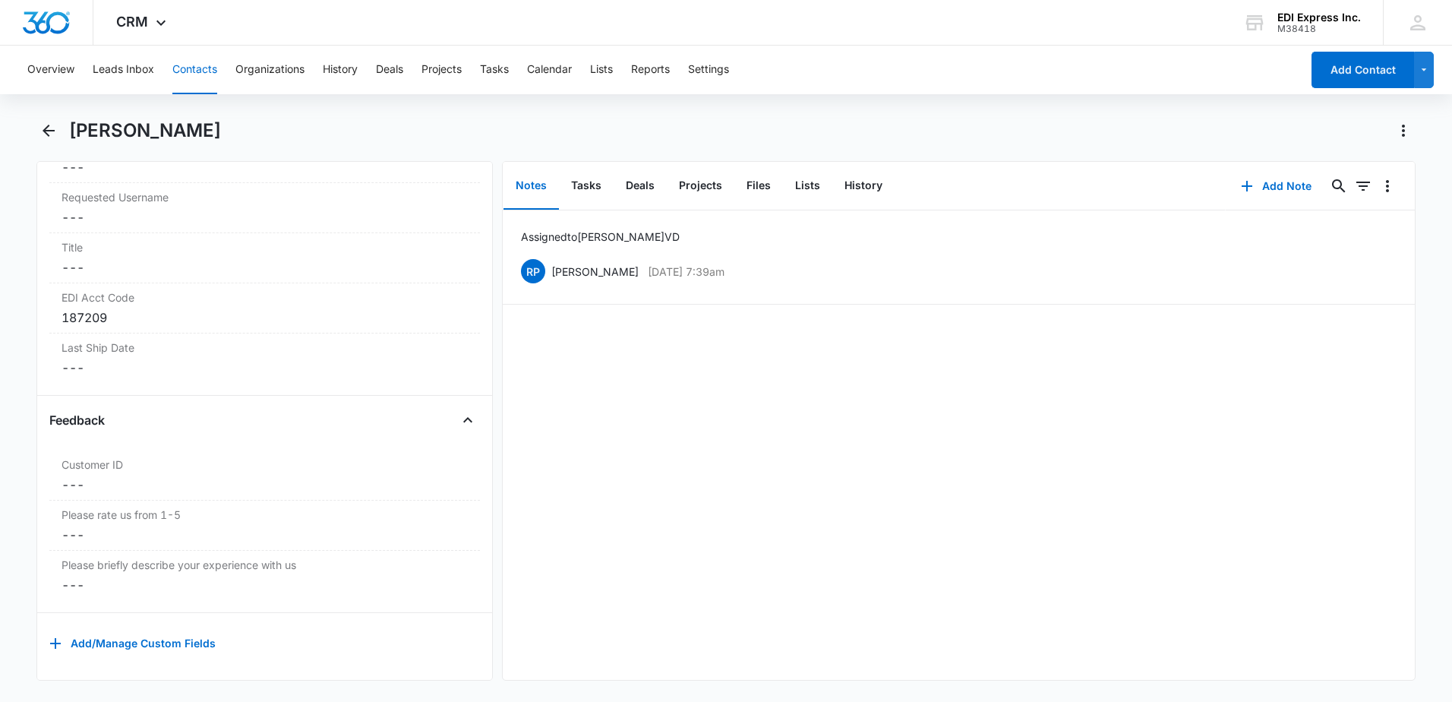
click at [62, 134] on div "[PERSON_NAME]" at bounding box center [725, 139] width 1379 height 43
click at [51, 131] on icon "Back" at bounding box center [49, 131] width 12 height 12
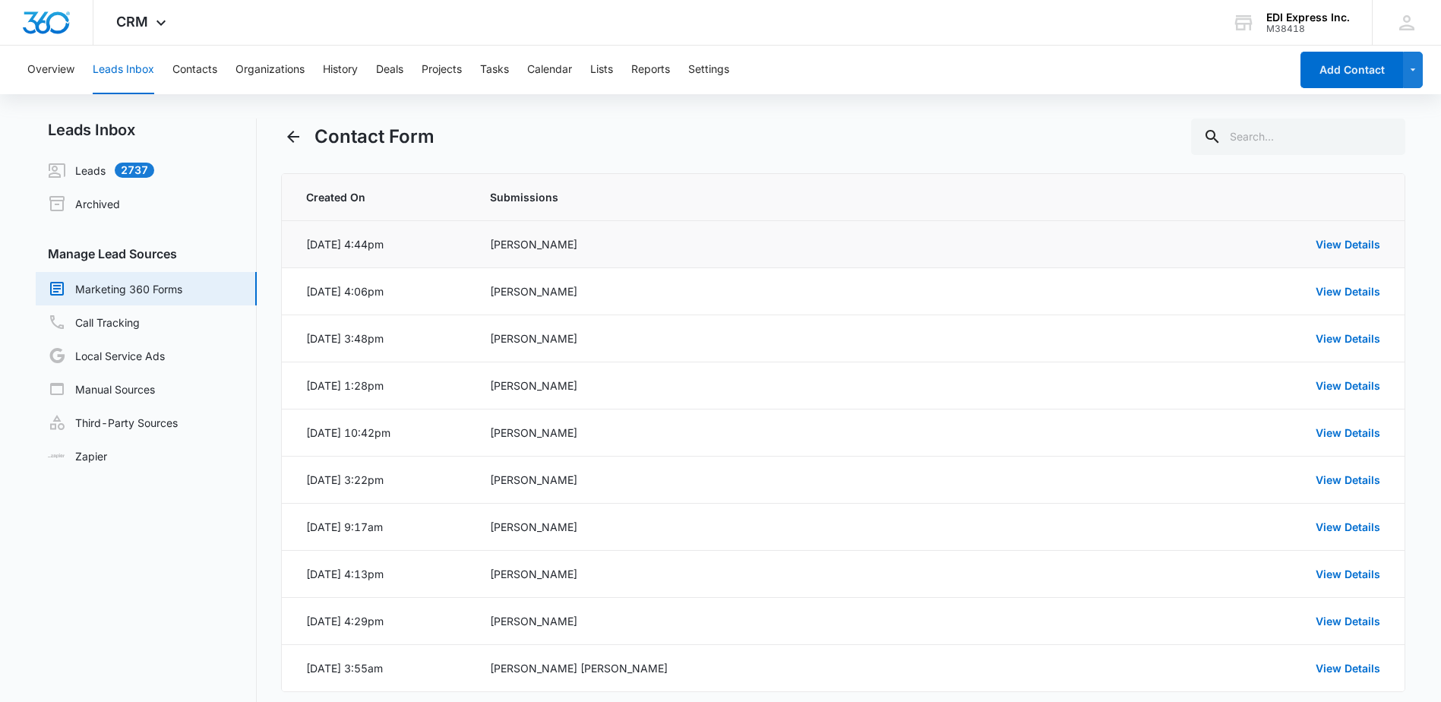
click at [545, 252] on td "[PERSON_NAME]" at bounding box center [782, 244] width 621 height 47
click at [1353, 243] on link "View Details" at bounding box center [1347, 244] width 65 height 13
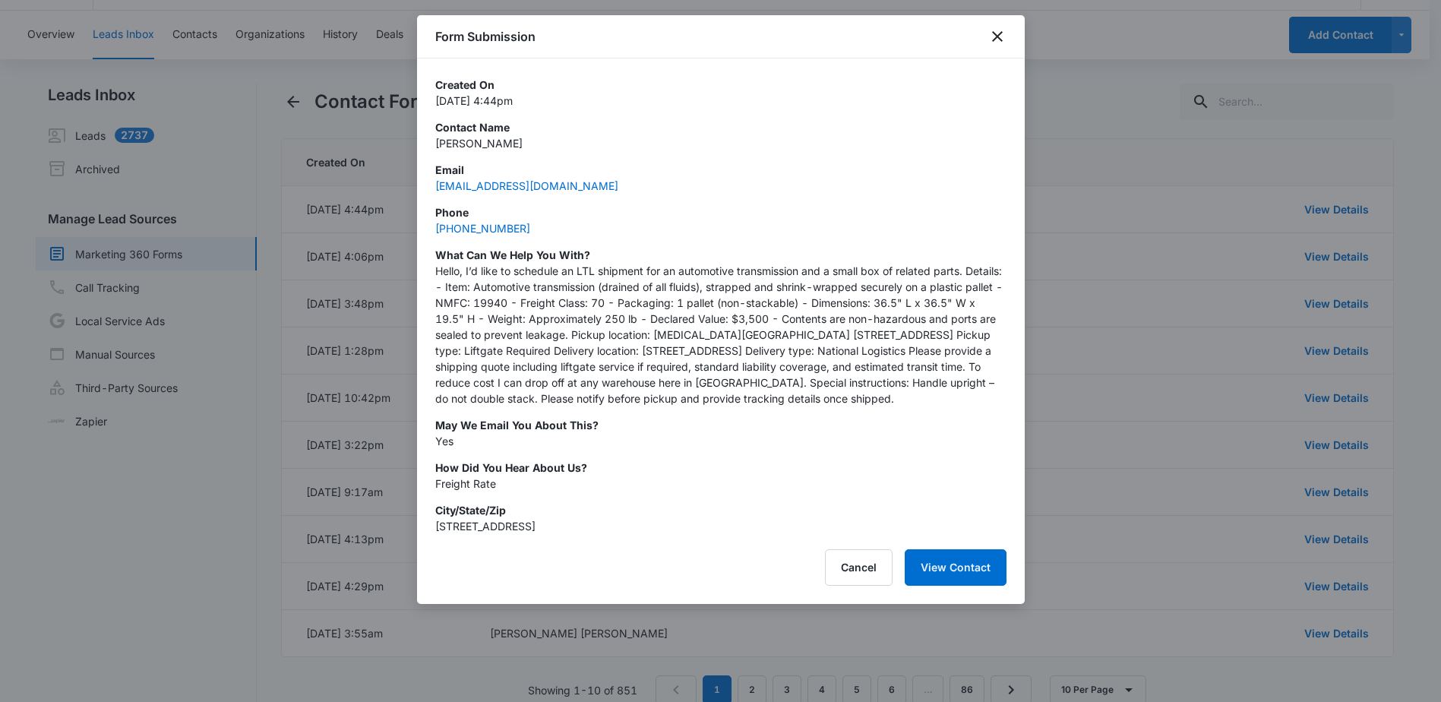
scroll to position [74, 0]
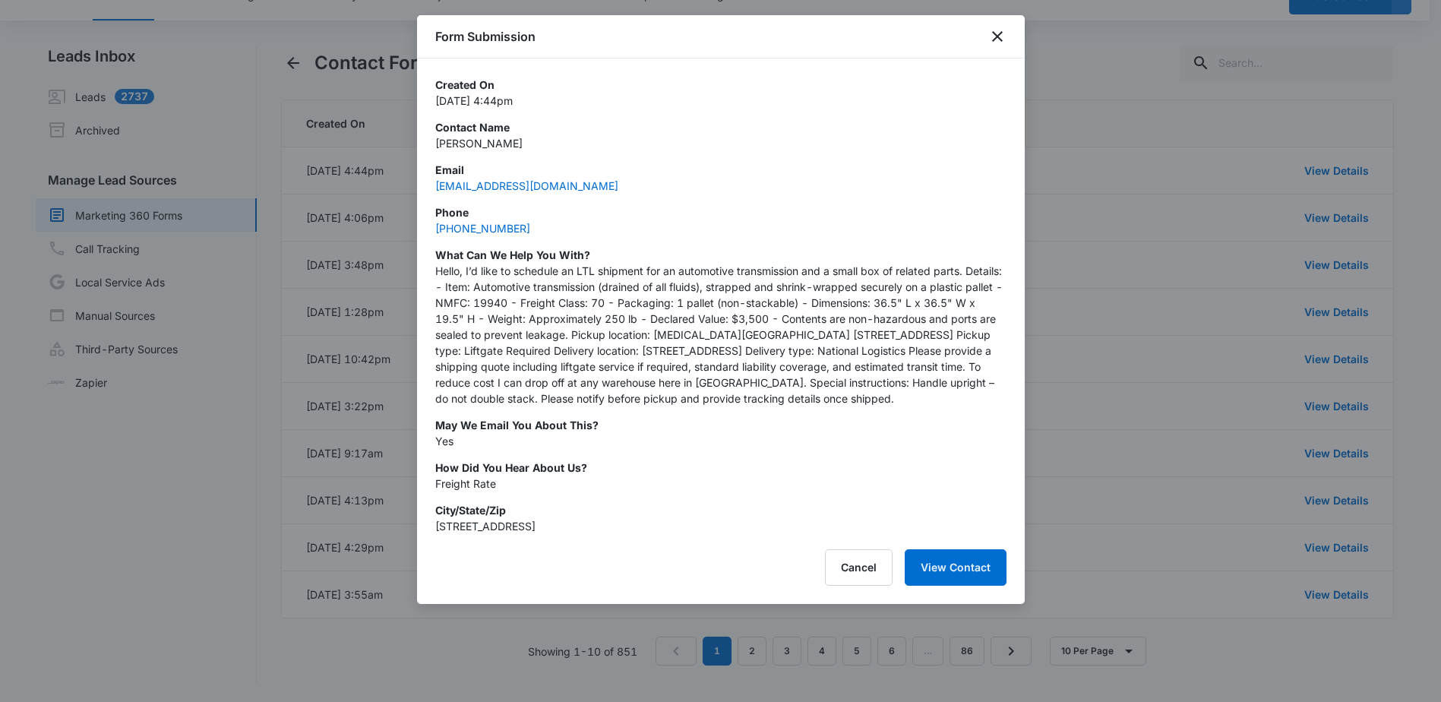
drag, startPoint x: 658, startPoint y: 526, endPoint x: 438, endPoint y: 529, distance: 220.3
click at [438, 529] on p "[STREET_ADDRESS]" at bounding box center [720, 526] width 571 height 16
copy p "[STREET_ADDRESS]"
click at [932, 567] on button "View Contact" at bounding box center [955, 567] width 102 height 36
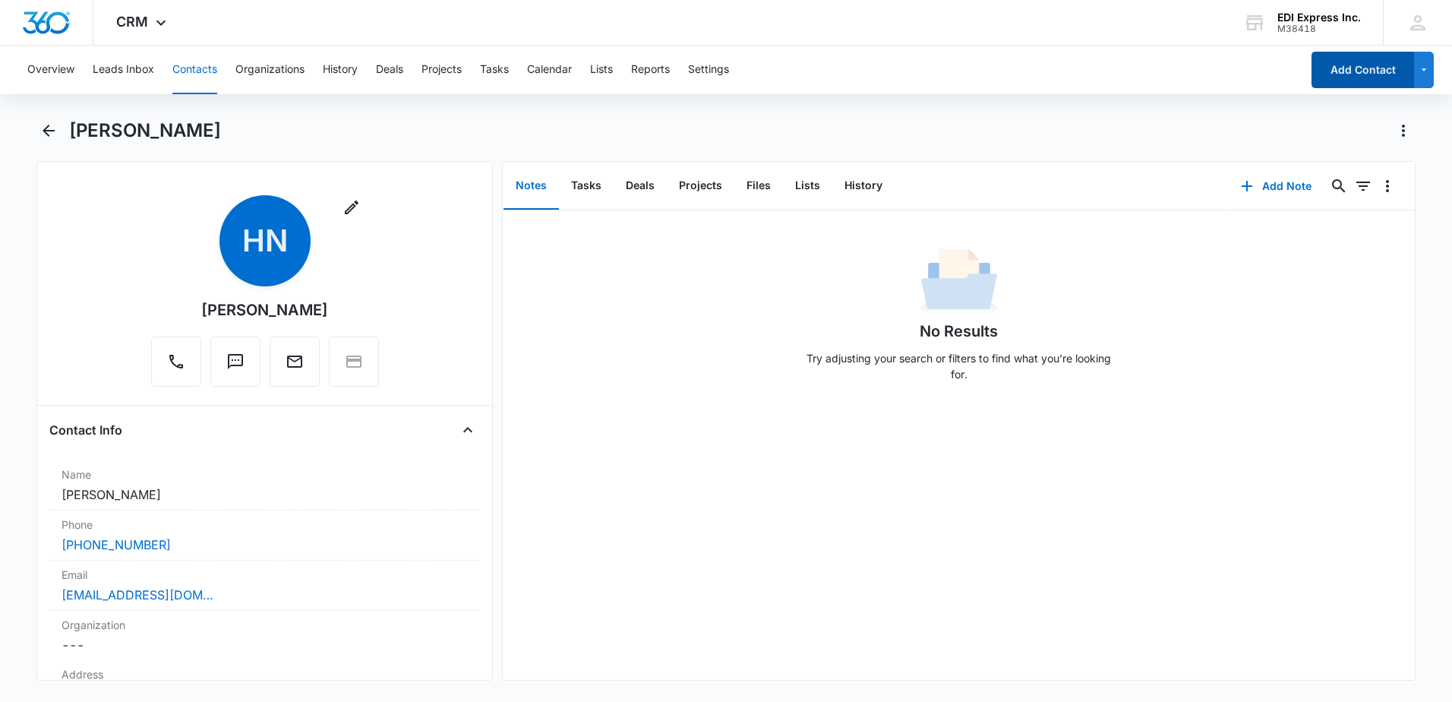
click at [1355, 69] on button "Add Contact" at bounding box center [1363, 70] width 103 height 36
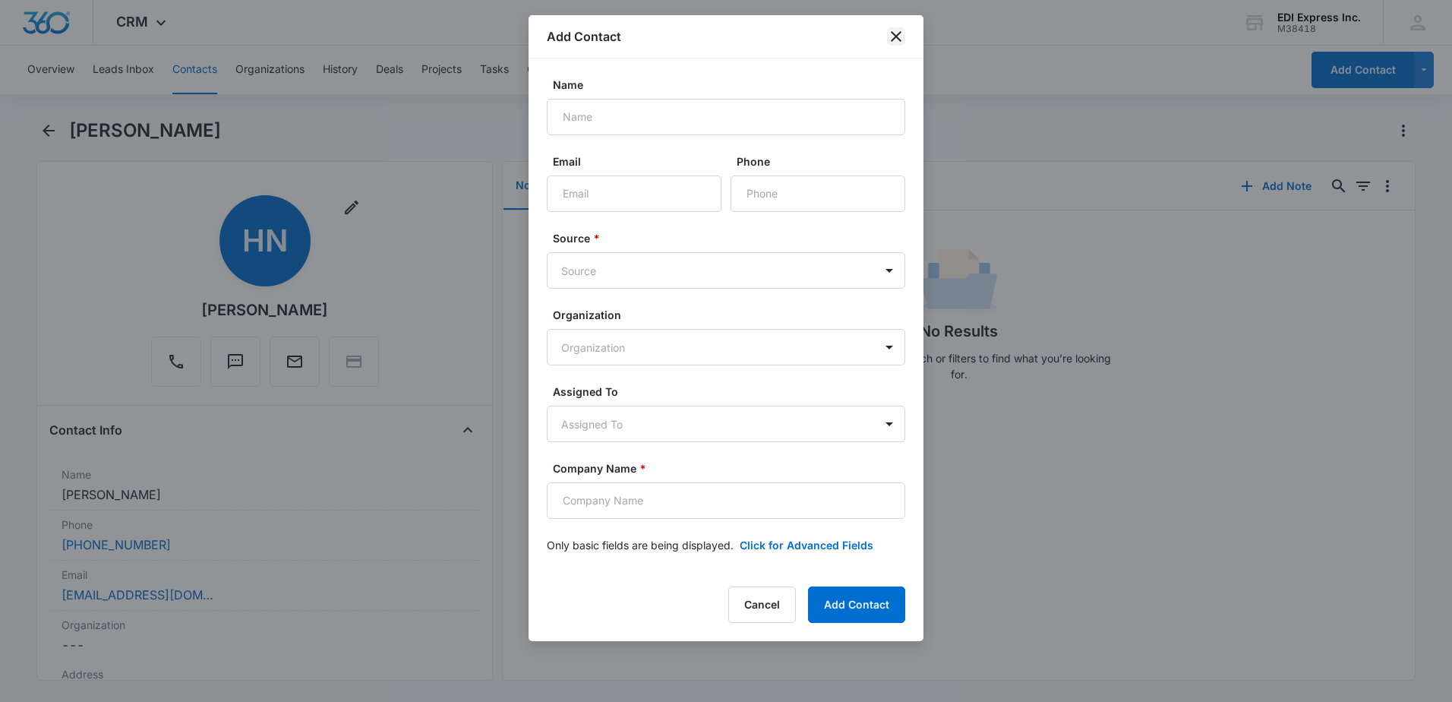
click at [898, 31] on icon "close" at bounding box center [896, 36] width 18 height 18
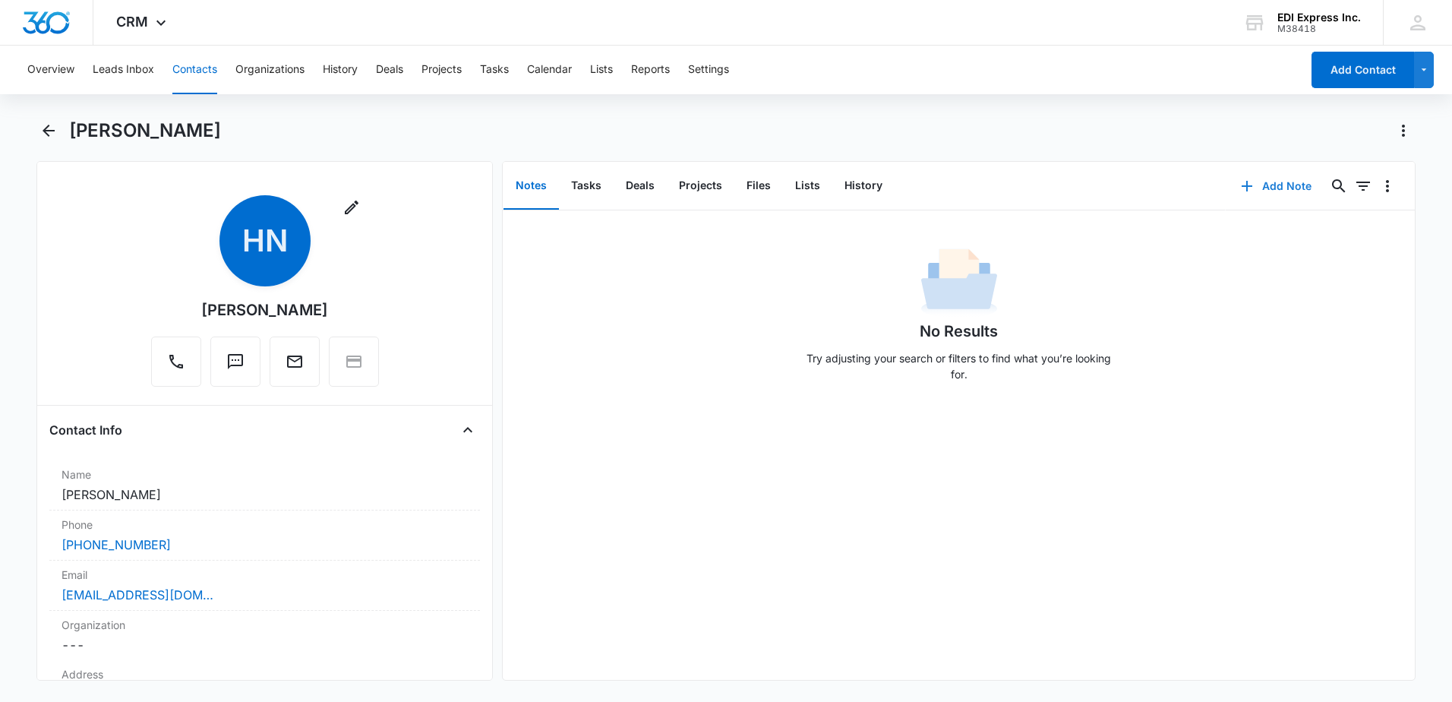
click at [1280, 185] on button "Add Note" at bounding box center [1276, 186] width 101 height 36
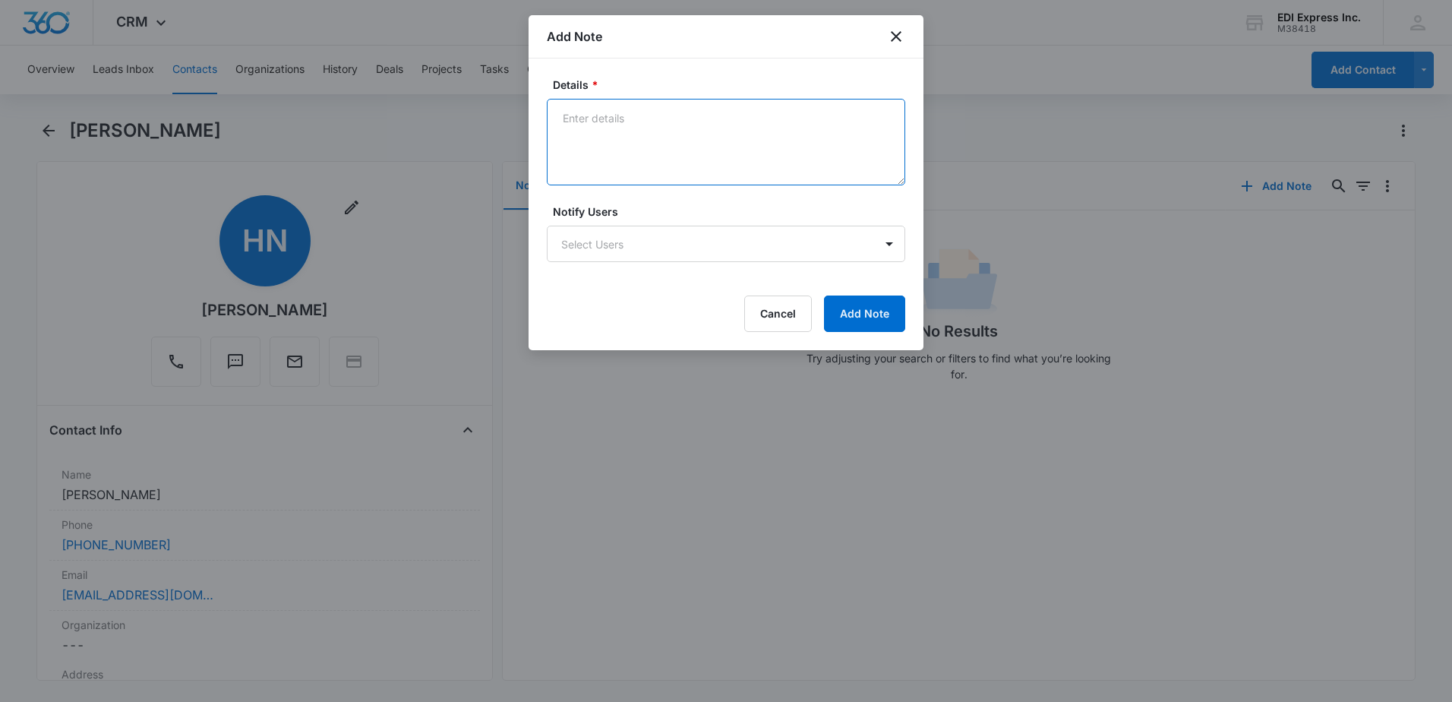
click at [620, 115] on textarea "Details *" at bounding box center [726, 142] width 358 height 87
type textarea "Private party, one time shipper. Advised Hammad we do not service this type of …"
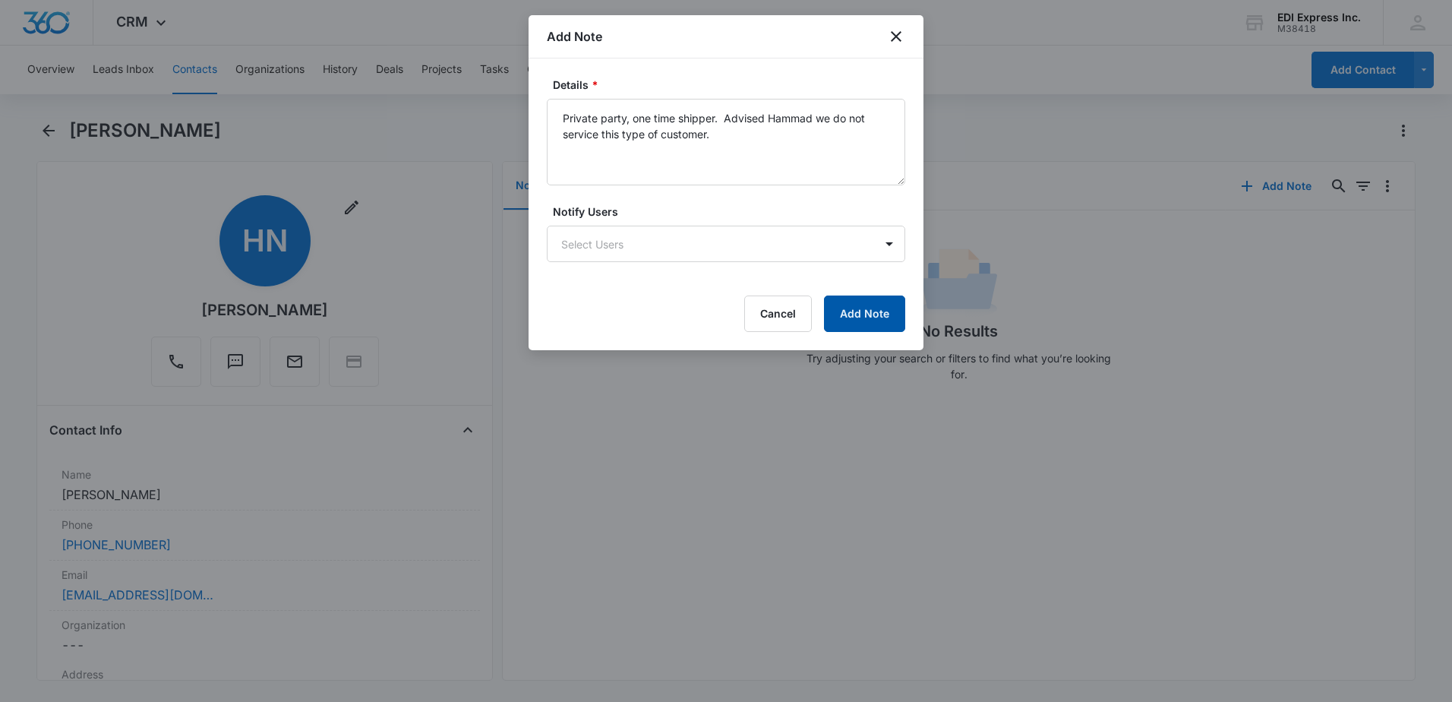
click at [845, 317] on button "Add Note" at bounding box center [864, 313] width 81 height 36
